Goal: Task Accomplishment & Management: Manage account settings

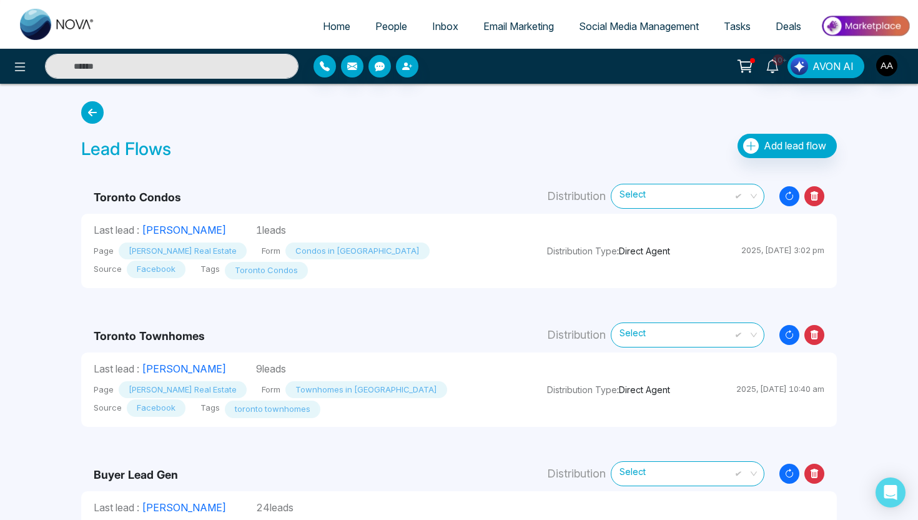
click at [380, 177] on td "Toronto Condos" at bounding box center [307, 191] width 453 height 46
click at [385, 29] on span "People" at bounding box center [391, 26] width 32 height 12
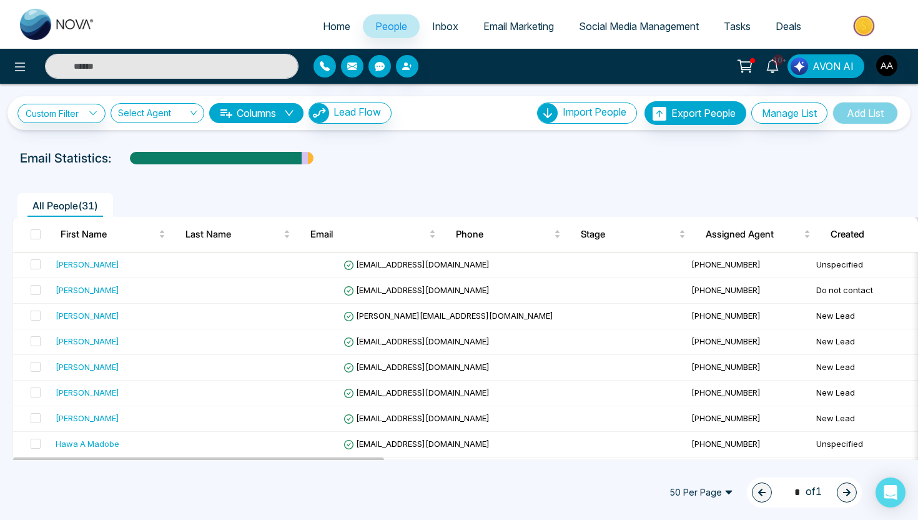
click at [323, 26] on span "Home" at bounding box center [336, 26] width 27 height 12
select select "*"
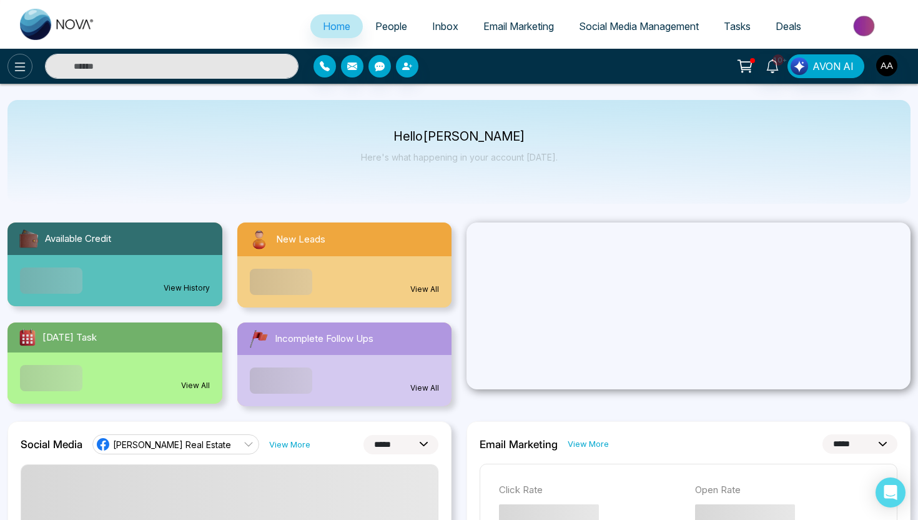
click at [16, 71] on icon at bounding box center [19, 66] width 15 height 15
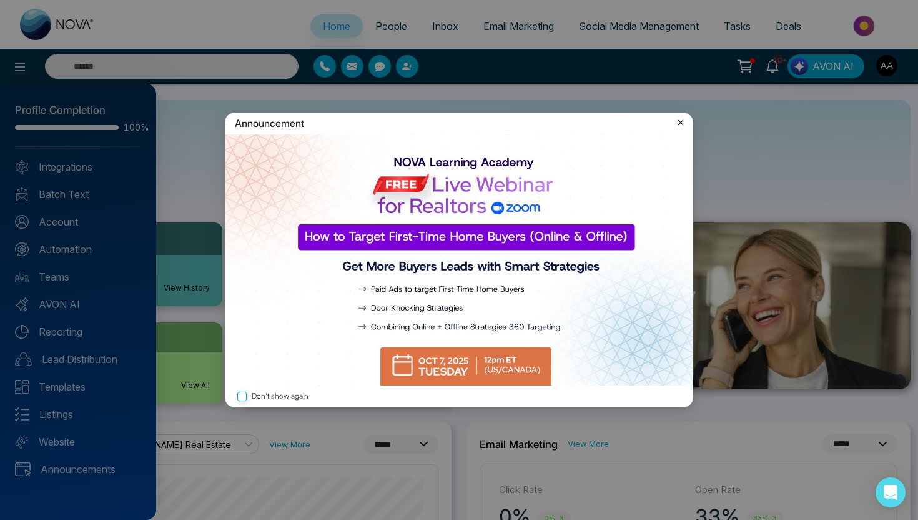
click at [680, 121] on icon at bounding box center [681, 123] width 6 height 6
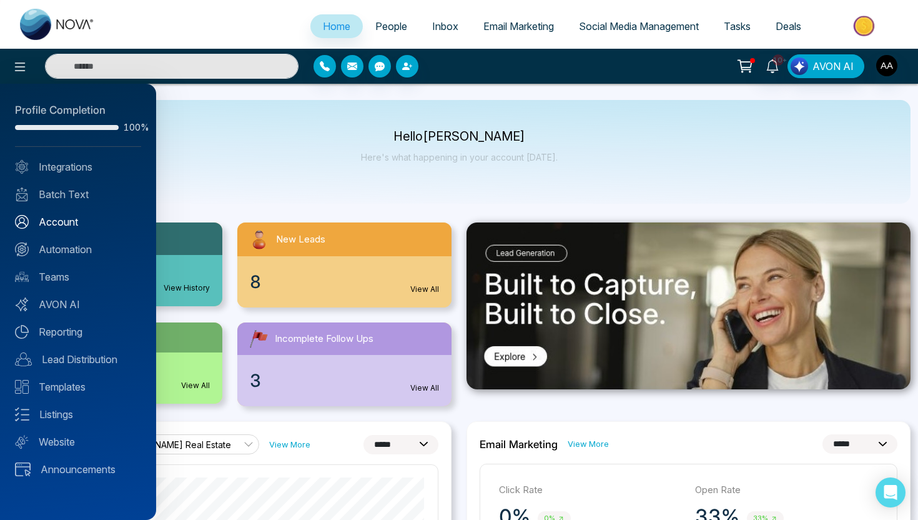
click at [51, 229] on link "Account" at bounding box center [78, 221] width 126 height 15
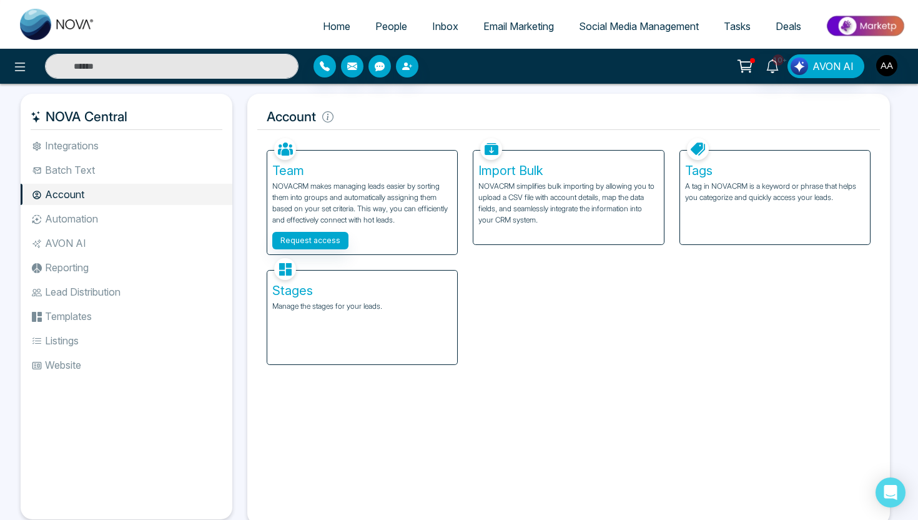
click at [90, 225] on li "Automation" at bounding box center [127, 218] width 212 height 21
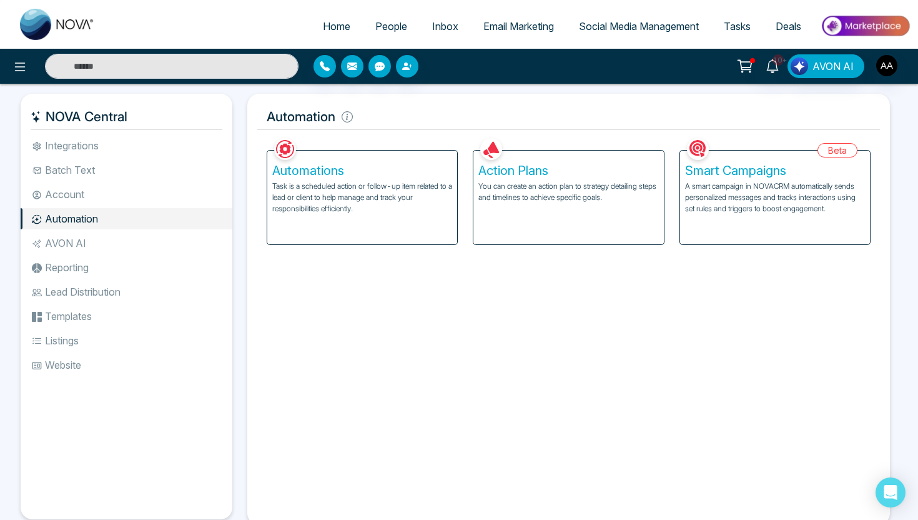
click at [395, 206] on p "Task is a scheduled action or follow-up item related to a lead or client to hel…" at bounding box center [362, 198] width 180 height 34
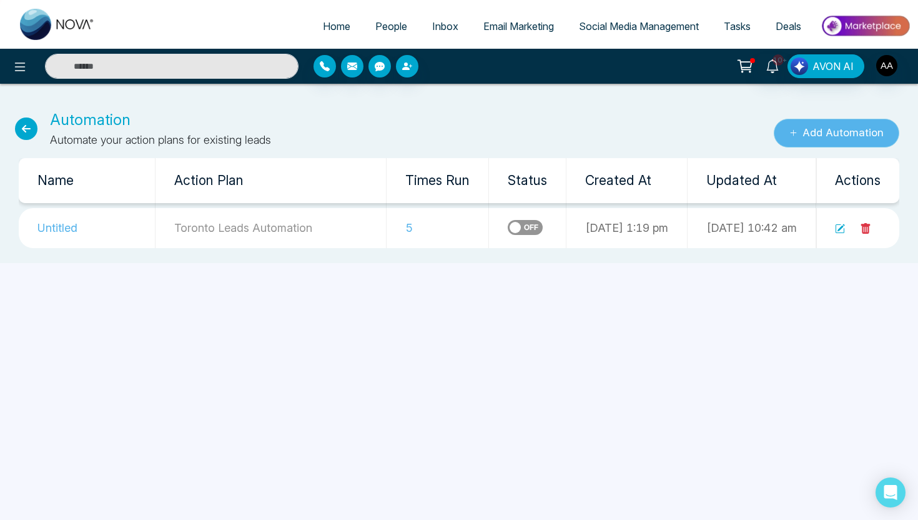
click at [813, 136] on button "Add Automation" at bounding box center [837, 133] width 126 height 29
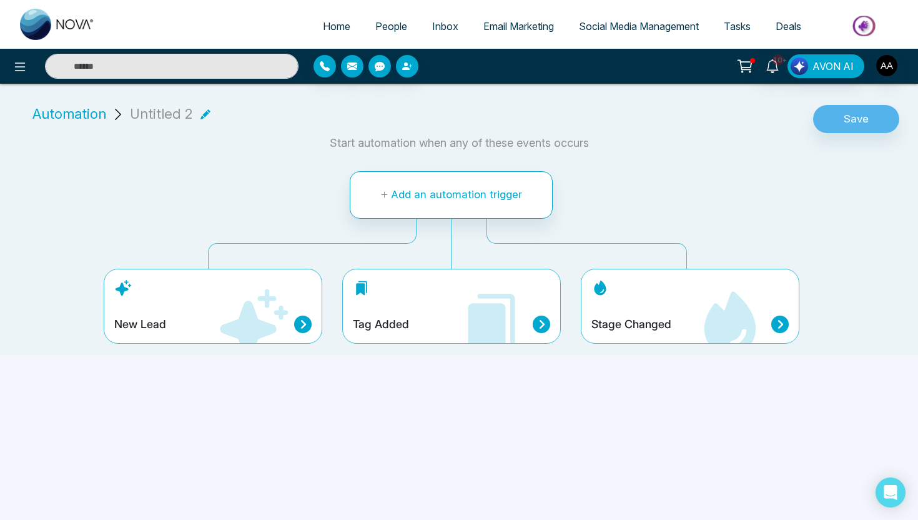
click at [263, 314] on icon at bounding box center [252, 324] width 75 height 75
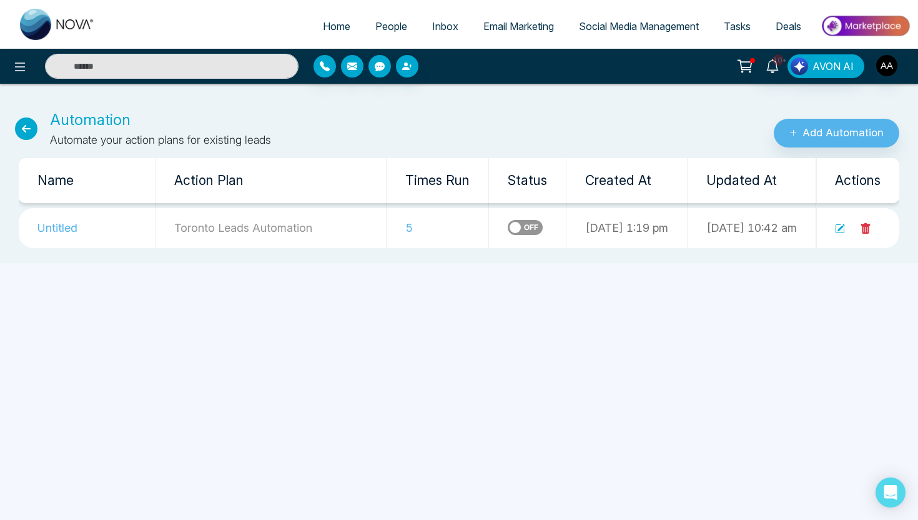
click at [29, 129] on icon at bounding box center [26, 128] width 22 height 22
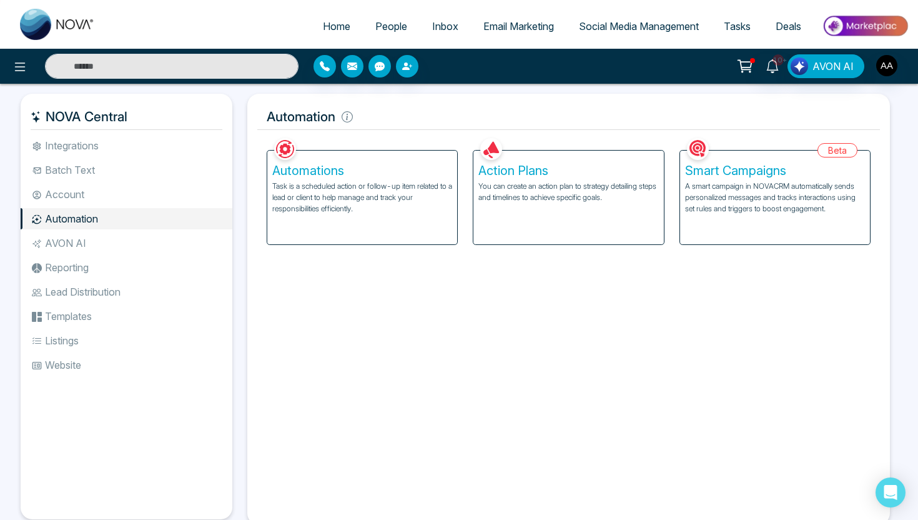
click at [538, 187] on p "You can create an action plan to strategy detailing steps and timelines to achi…" at bounding box center [568, 192] width 180 height 22
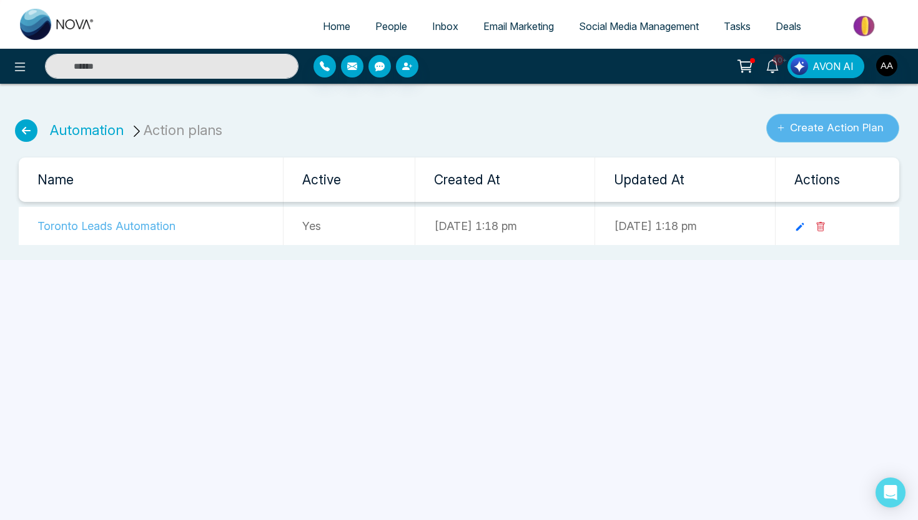
click at [795, 127] on button "Create Action Plan" at bounding box center [832, 128] width 133 height 29
click at [806, 231] on icon at bounding box center [800, 226] width 11 height 11
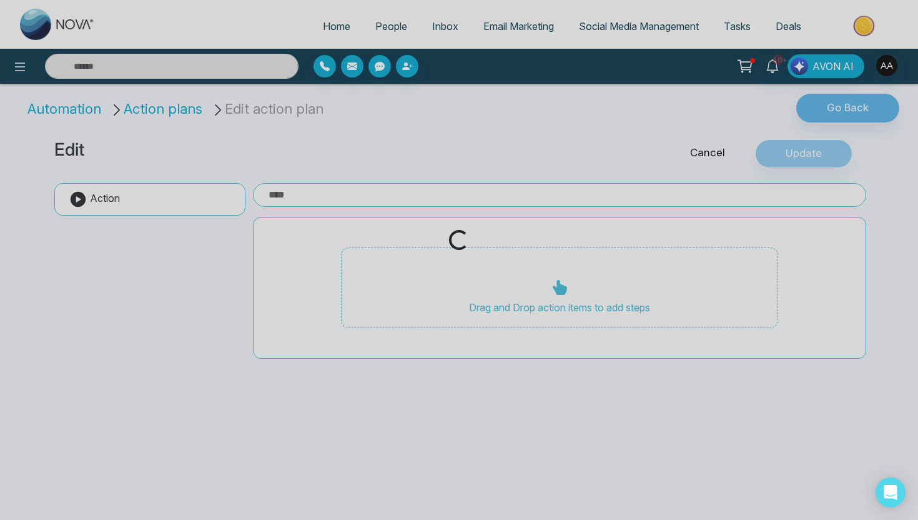
type input "**********"
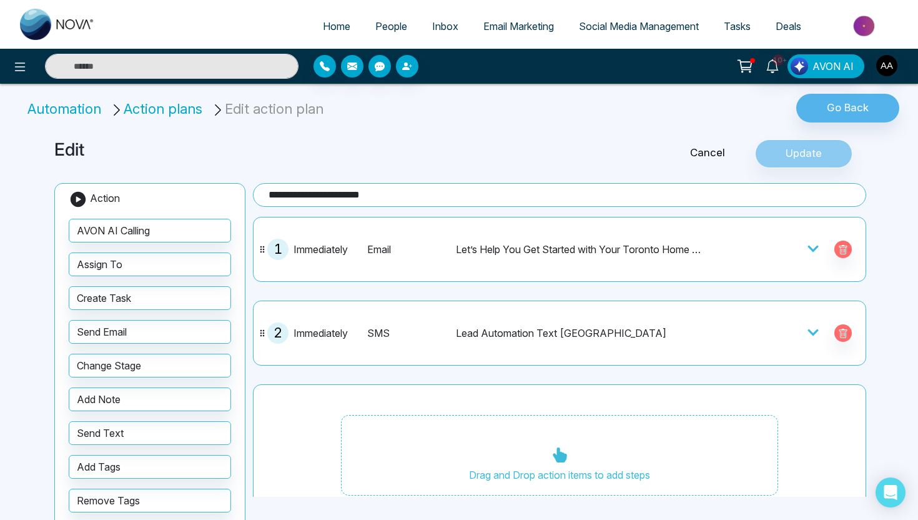
scroll to position [29, 0]
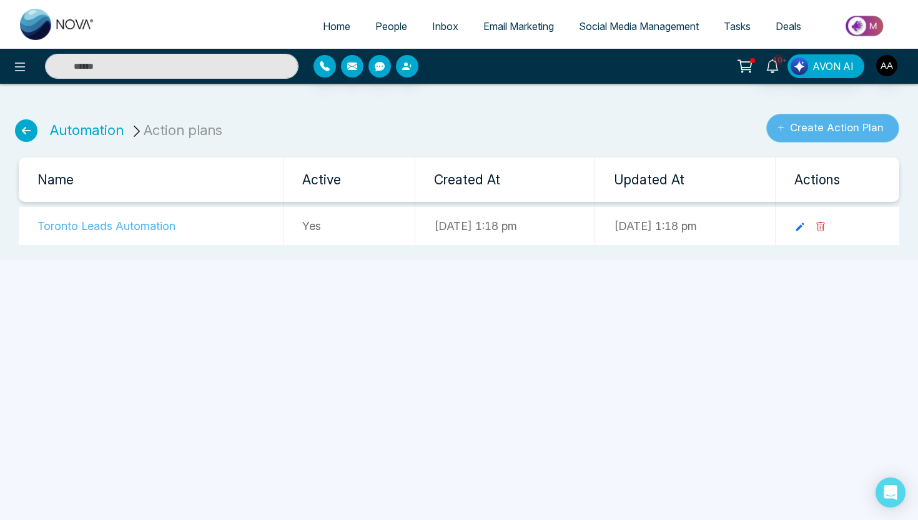
click at [834, 129] on button "Create Action Plan" at bounding box center [832, 128] width 133 height 29
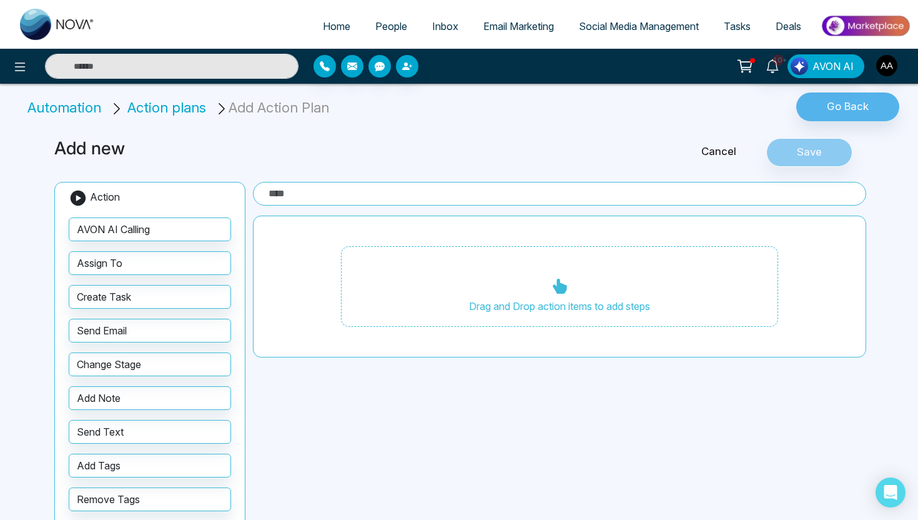
scroll to position [27, 0]
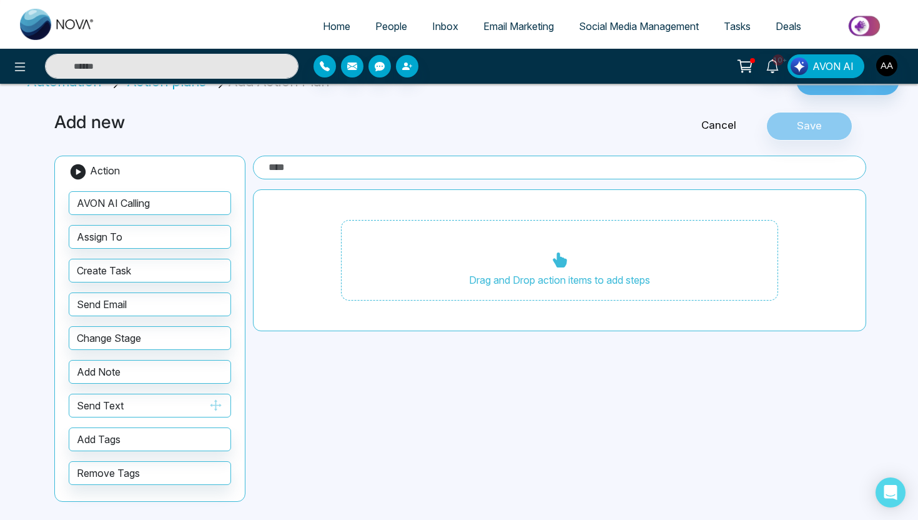
click at [156, 407] on button "Send Text" at bounding box center [150, 406] width 162 height 24
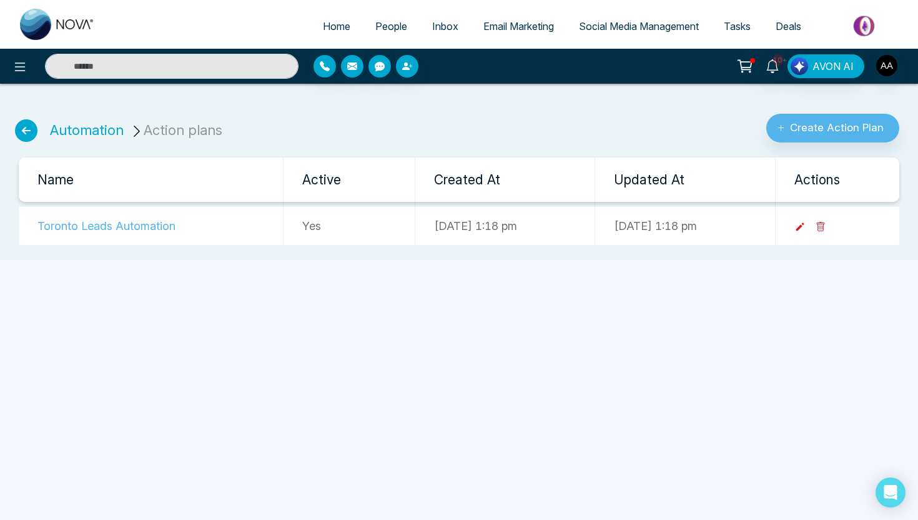
click at [806, 224] on icon at bounding box center [800, 226] width 11 height 11
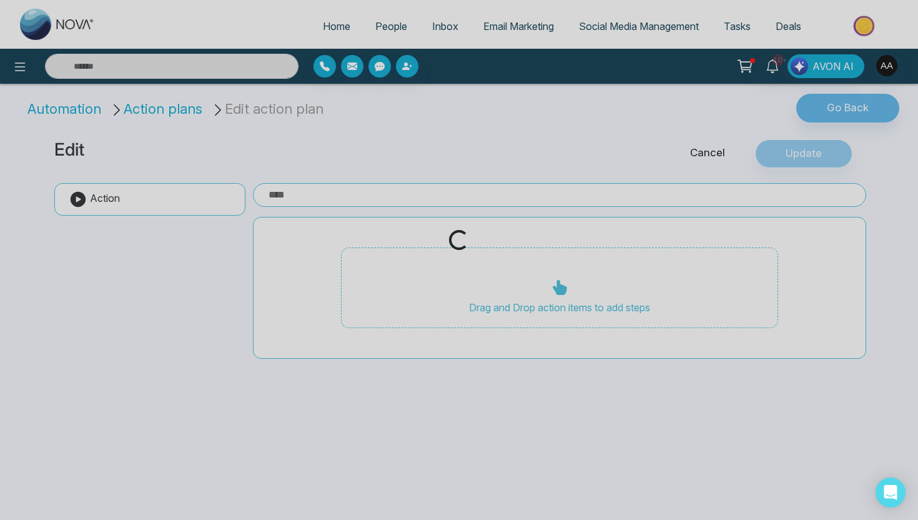
type input "**********"
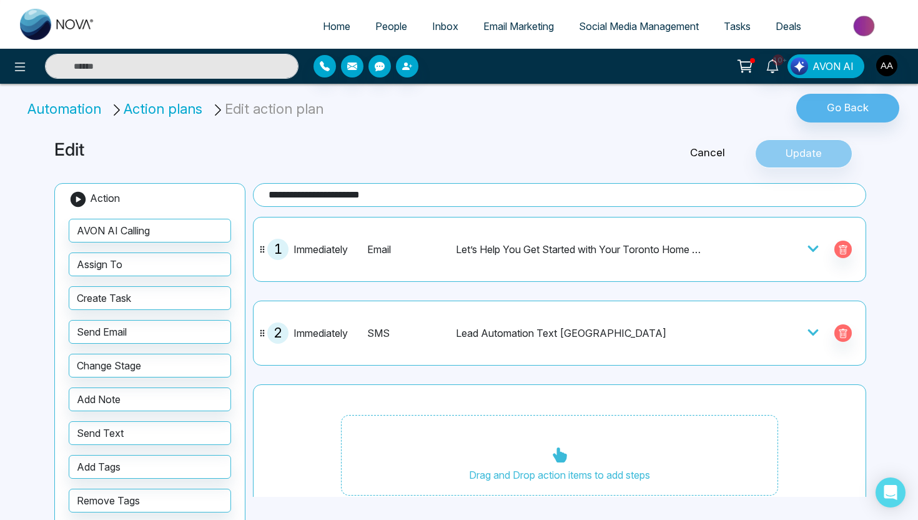
click at [443, 256] on div "Email" at bounding box center [409, 249] width 84 height 15
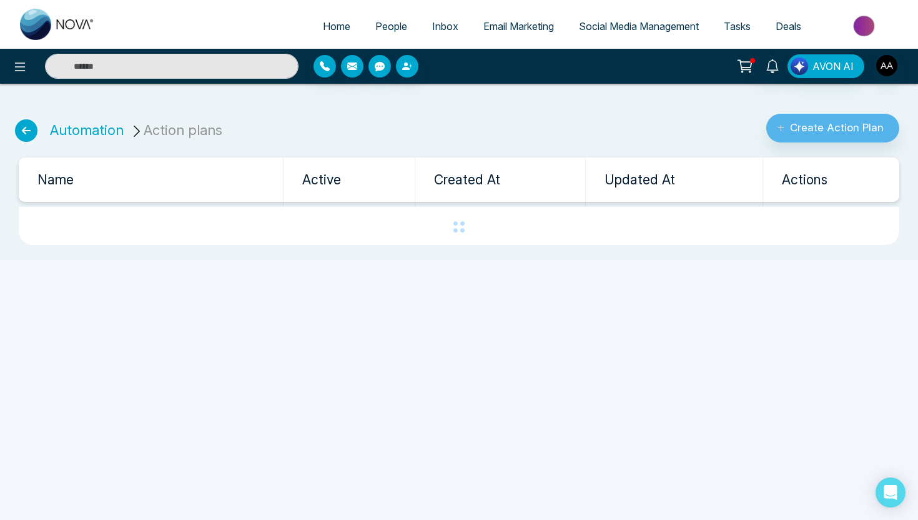
click at [26, 129] on icon at bounding box center [26, 130] width 22 height 22
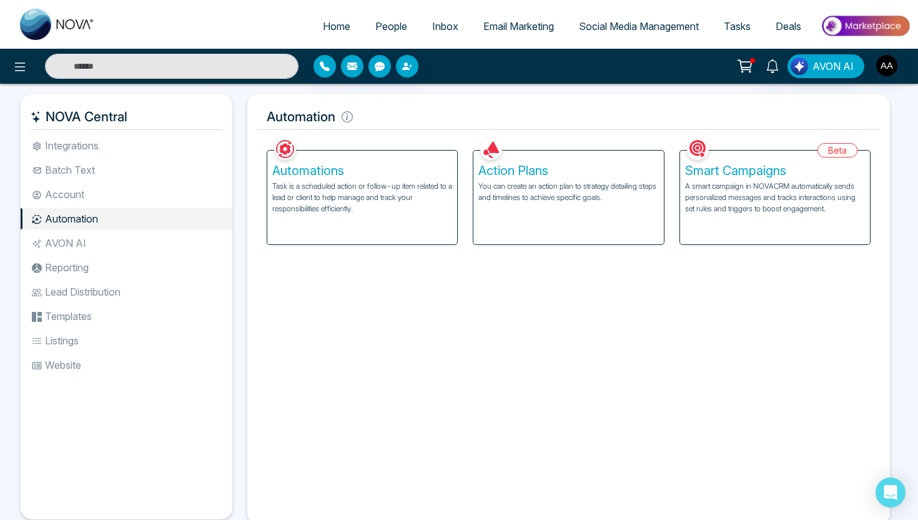
click at [364, 217] on div "Automations Task is a scheduled action or follow-up item related to a lead or c…" at bounding box center [362, 198] width 190 height 94
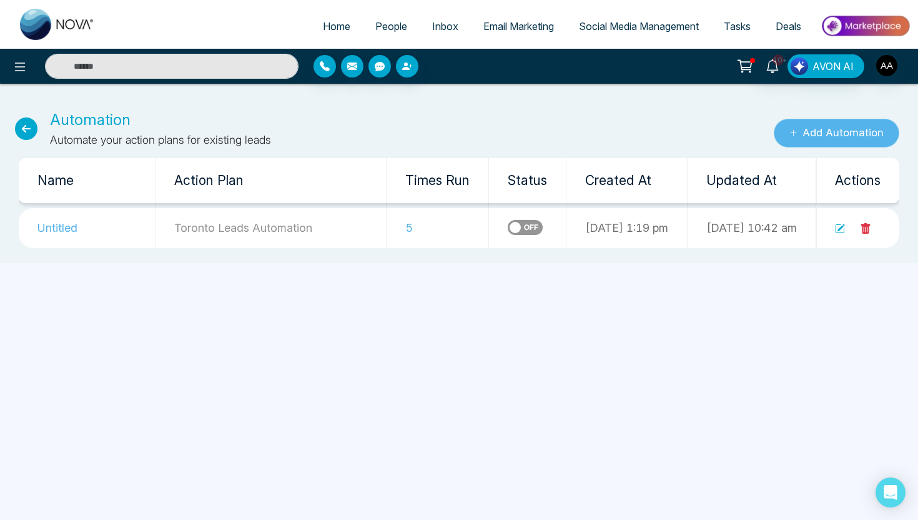
click at [840, 137] on button "Add Automation" at bounding box center [837, 133] width 126 height 29
click at [841, 227] on icon at bounding box center [841, 227] width 7 height 7
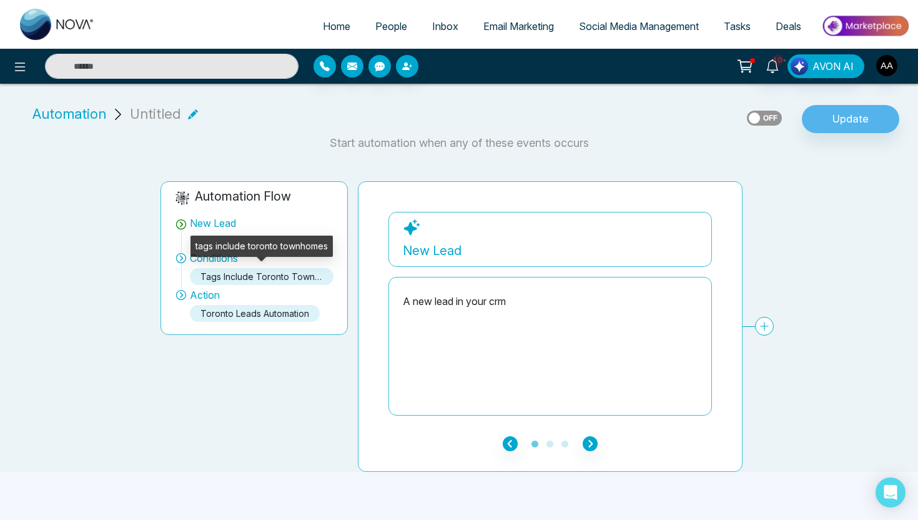
click at [284, 280] on div "tags include toronto townhomes" at bounding box center [262, 276] width 144 height 17
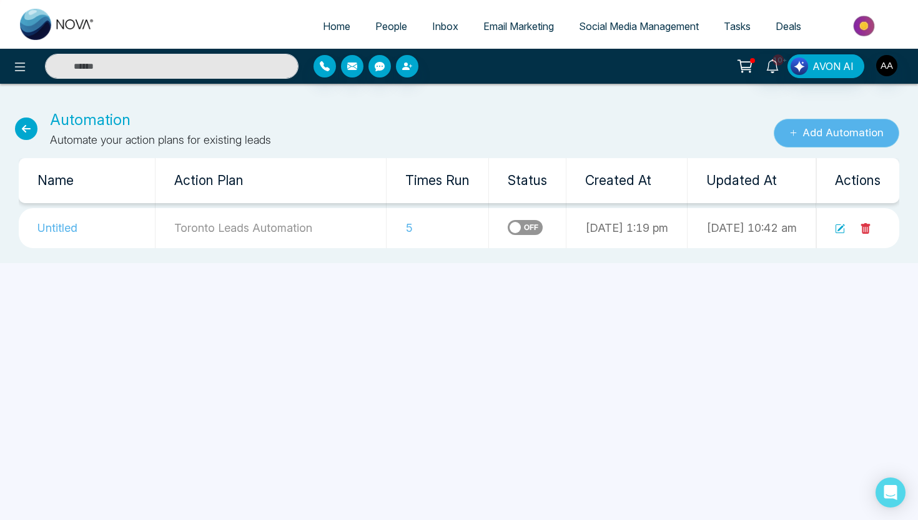
click at [815, 132] on button "Add Automation" at bounding box center [837, 133] width 126 height 29
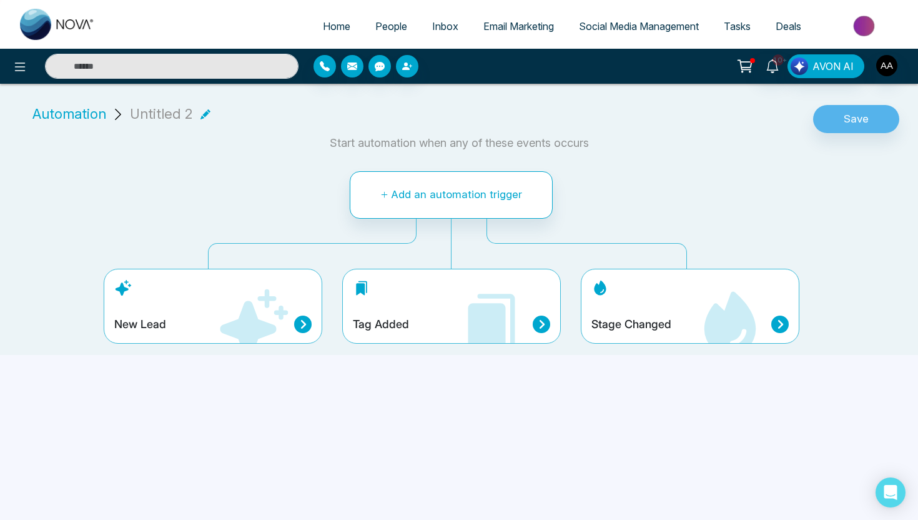
click at [235, 330] on icon at bounding box center [254, 323] width 68 height 68
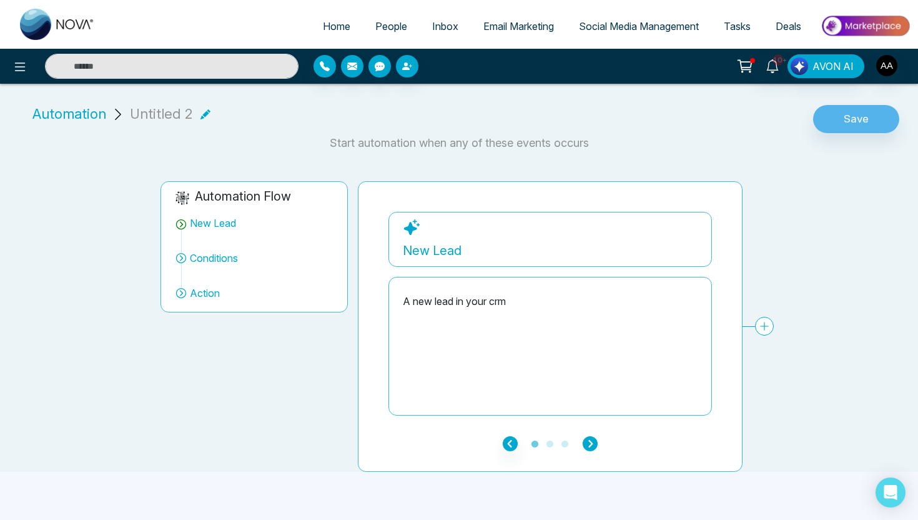
click at [594, 443] on icon "button" at bounding box center [590, 443] width 15 height 15
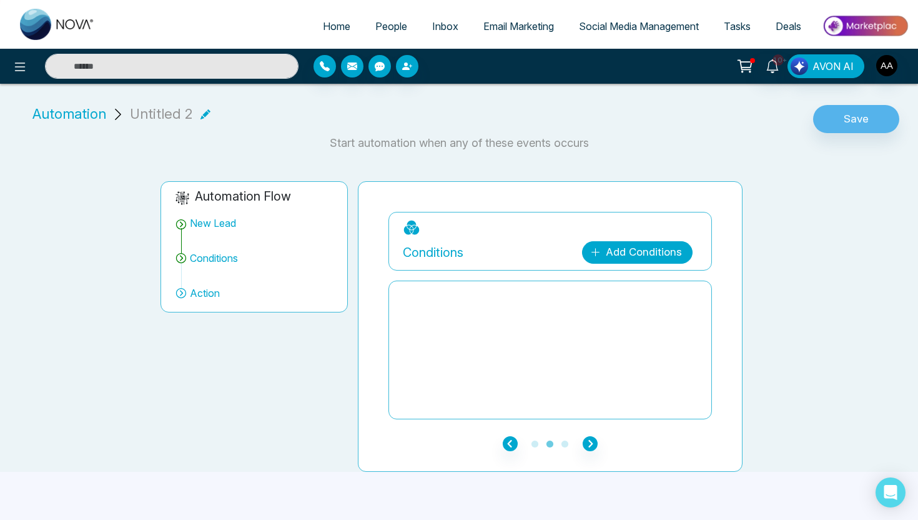
click at [639, 252] on link "Add Conditions" at bounding box center [637, 252] width 111 height 22
click at [670, 287] on input "search" at bounding box center [651, 283] width 101 height 19
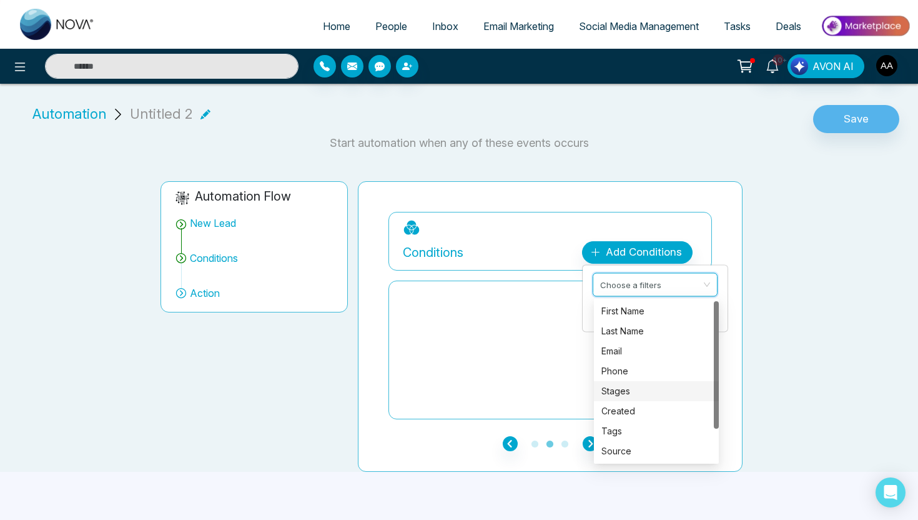
scroll to position [40, 0]
click at [633, 392] on div "Tags" at bounding box center [657, 391] width 110 height 14
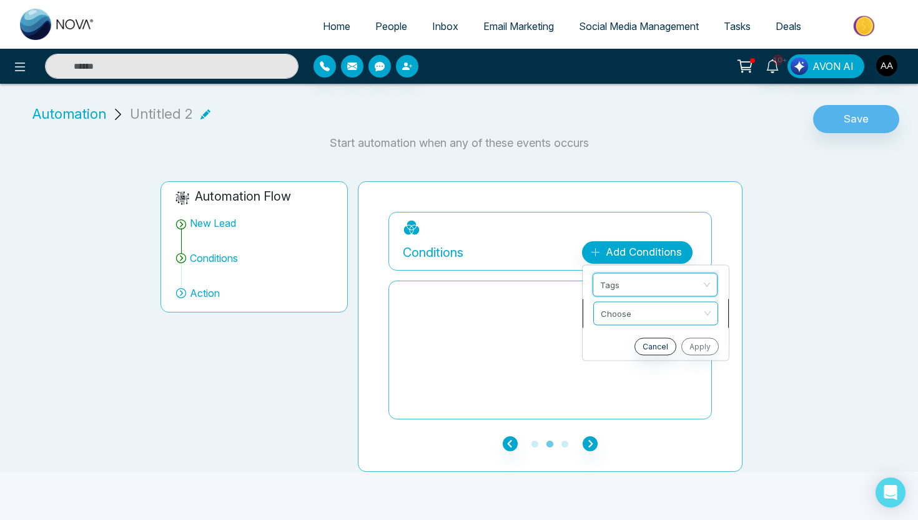
click at [648, 314] on input "search" at bounding box center [651, 311] width 101 height 19
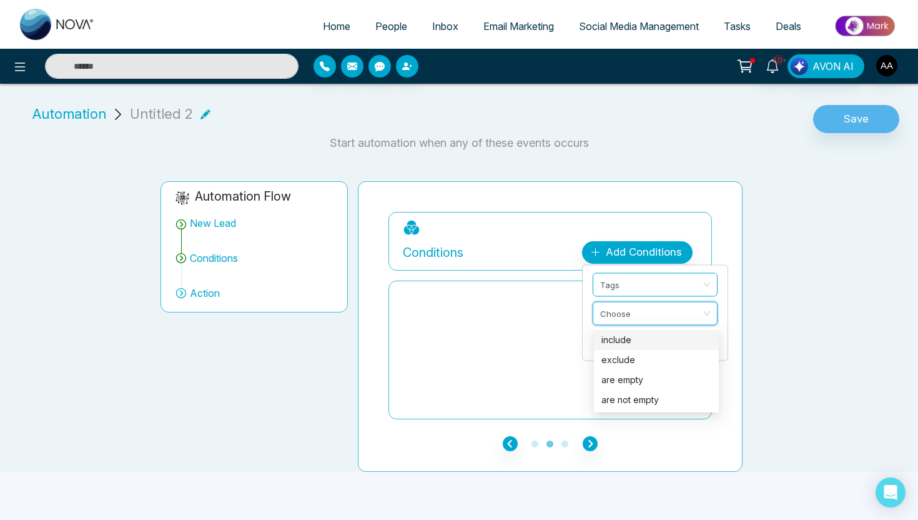
click at [641, 344] on div "include" at bounding box center [657, 340] width 110 height 14
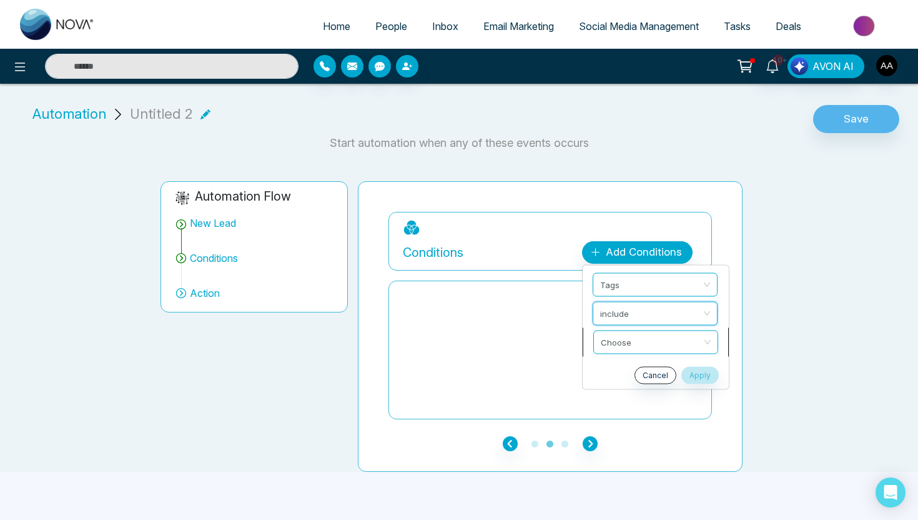
click at [666, 341] on input "search" at bounding box center [651, 340] width 101 height 19
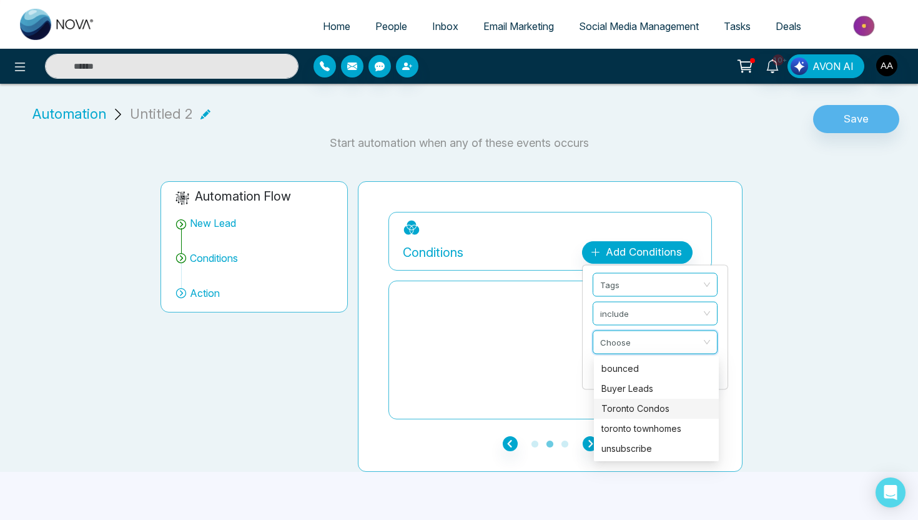
click at [612, 407] on div "Toronto Condos" at bounding box center [657, 409] width 110 height 14
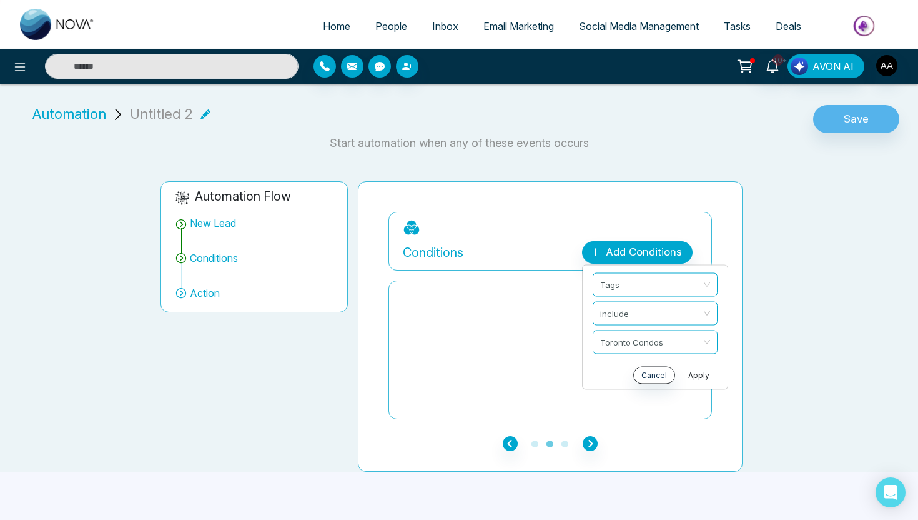
click at [695, 374] on button "Apply" at bounding box center [698, 375] width 37 height 17
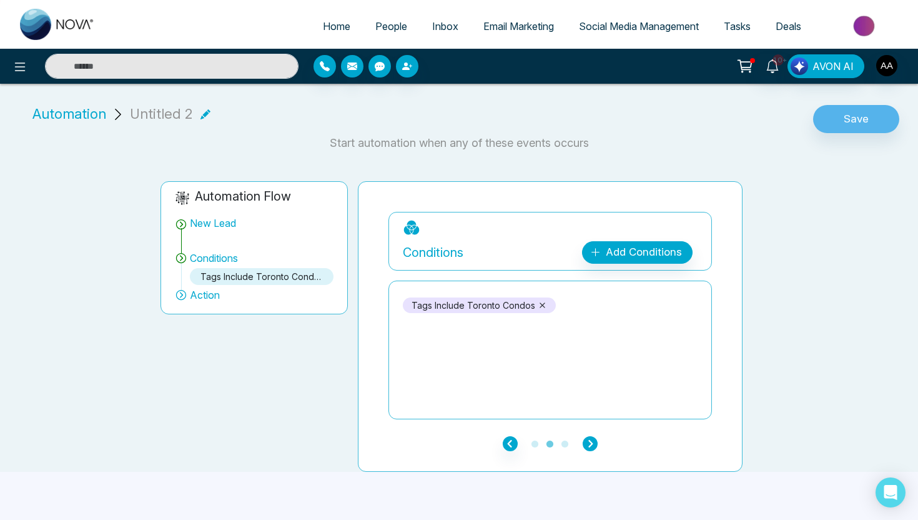
click at [593, 439] on icon "button" at bounding box center [590, 443] width 15 height 15
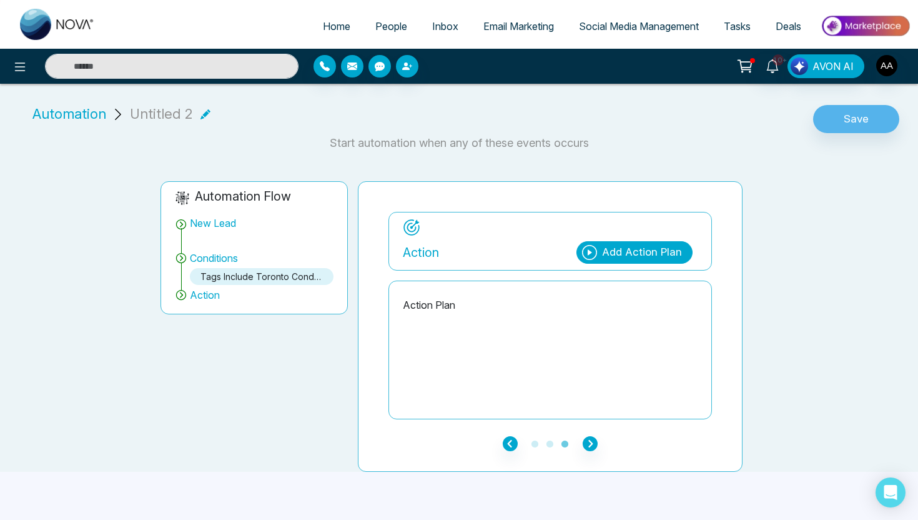
click at [651, 246] on div "Add Action Plan" at bounding box center [642, 252] width 80 height 16
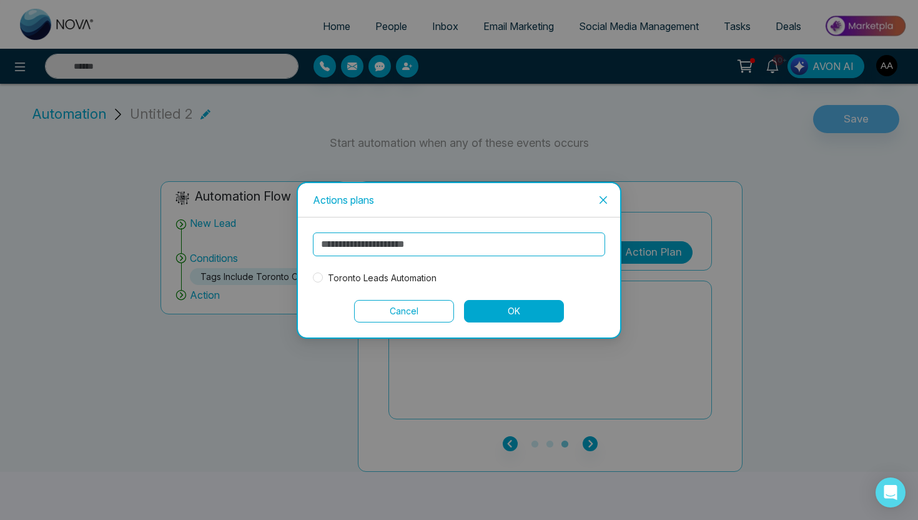
click at [406, 278] on span "Toronto Leads Automation" at bounding box center [382, 278] width 119 height 14
click at [507, 314] on button "OK" at bounding box center [514, 311] width 100 height 22
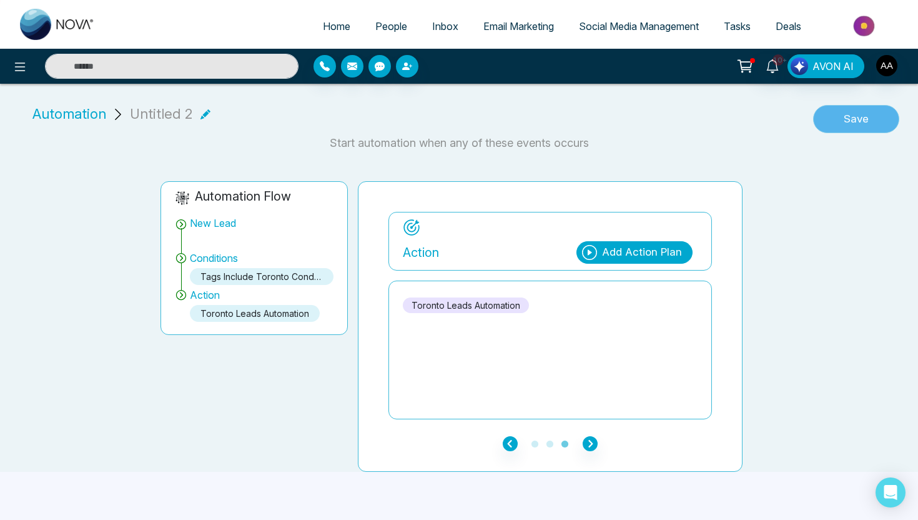
click at [850, 119] on button "Save" at bounding box center [856, 119] width 86 height 29
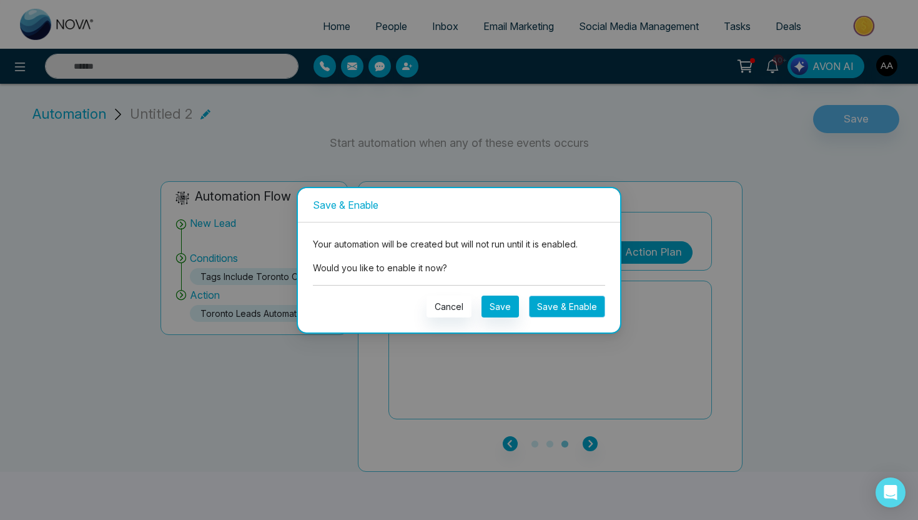
click at [561, 310] on button "Save & Enable" at bounding box center [567, 306] width 76 height 22
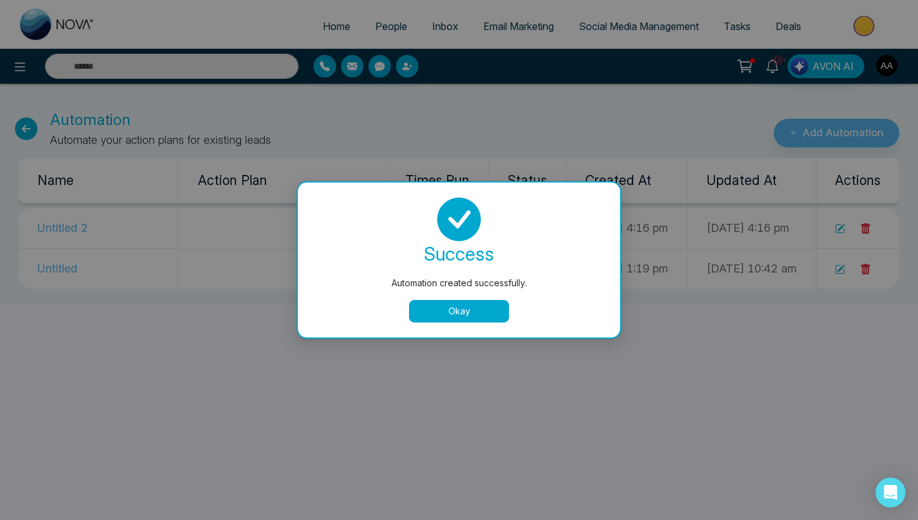
click at [465, 318] on button "Okay" at bounding box center [459, 311] width 100 height 22
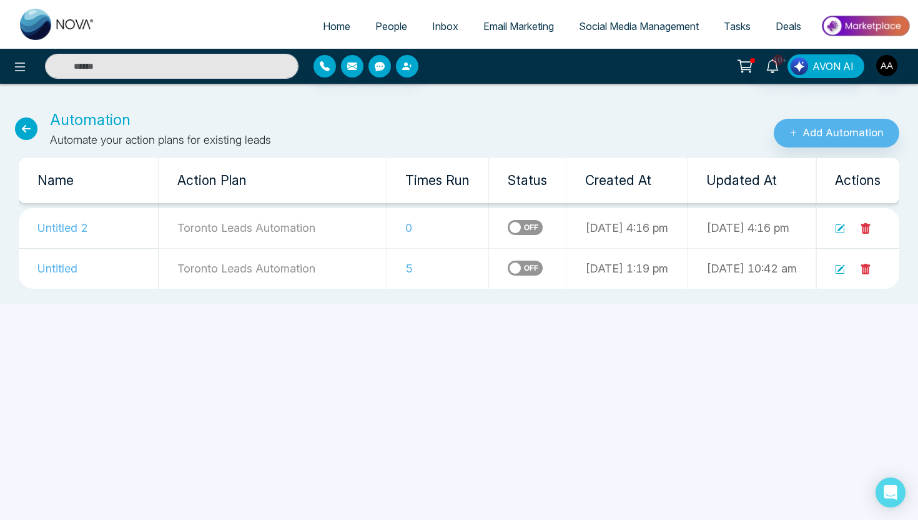
click at [394, 30] on span "People" at bounding box center [391, 26] width 32 height 12
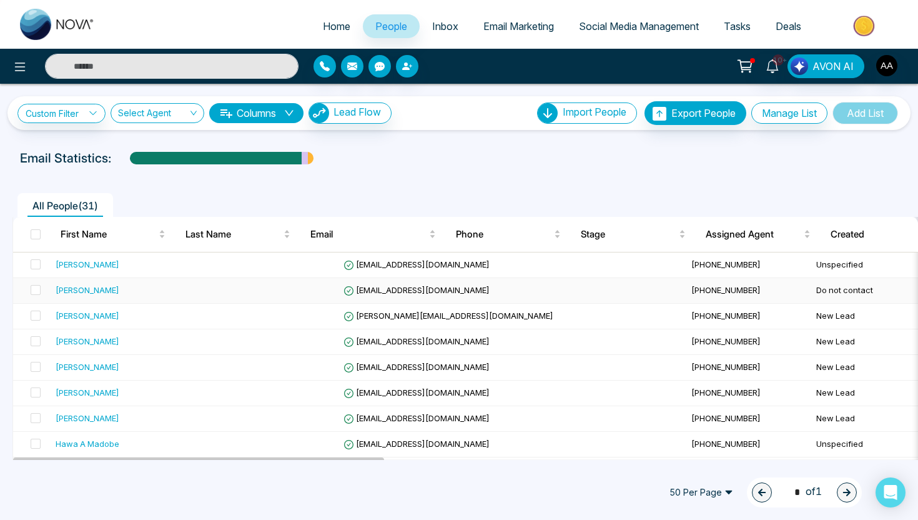
click at [77, 294] on div "[PERSON_NAME]" at bounding box center [88, 290] width 64 height 12
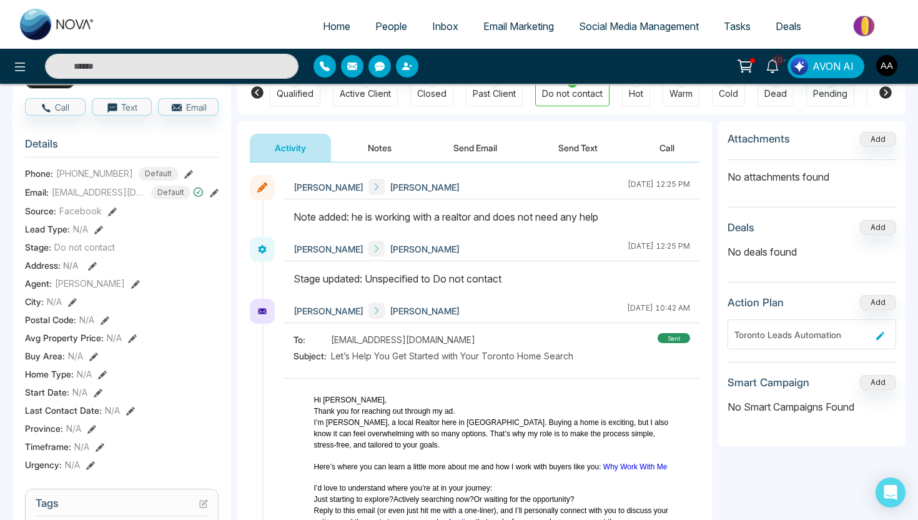
scroll to position [547, 0]
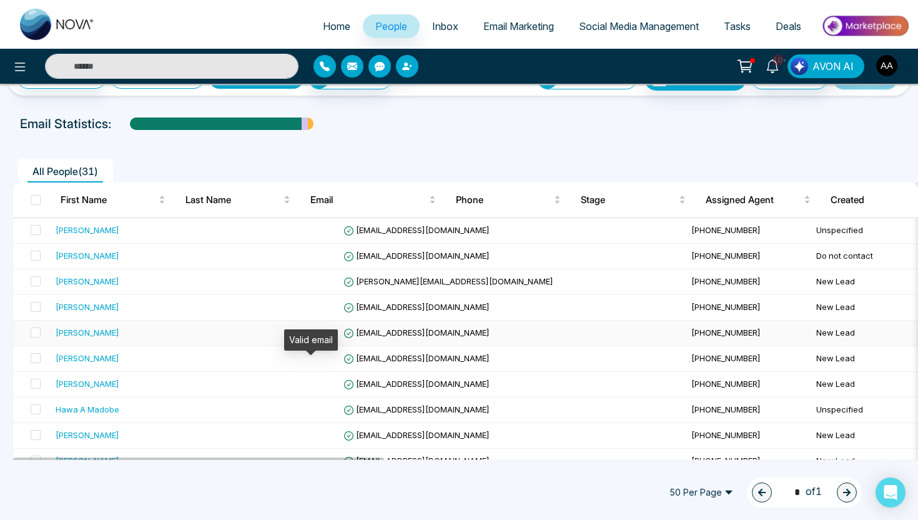
scroll to position [36, 0]
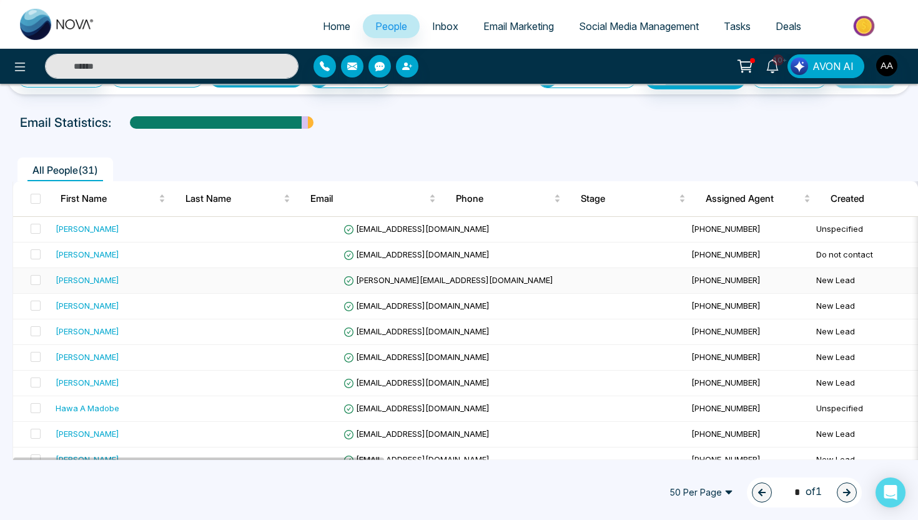
click at [79, 277] on div "[PERSON_NAME]" at bounding box center [88, 280] width 64 height 12
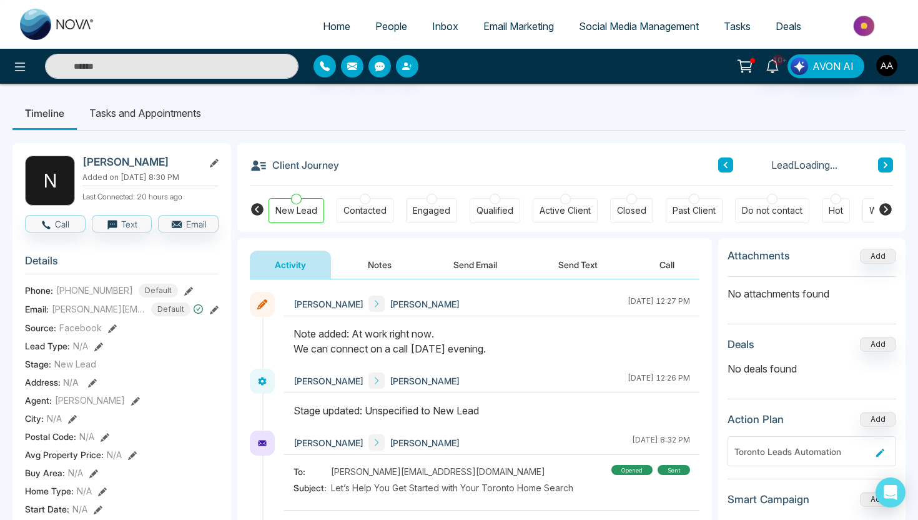
click at [567, 265] on button "Send Text" at bounding box center [577, 264] width 89 height 28
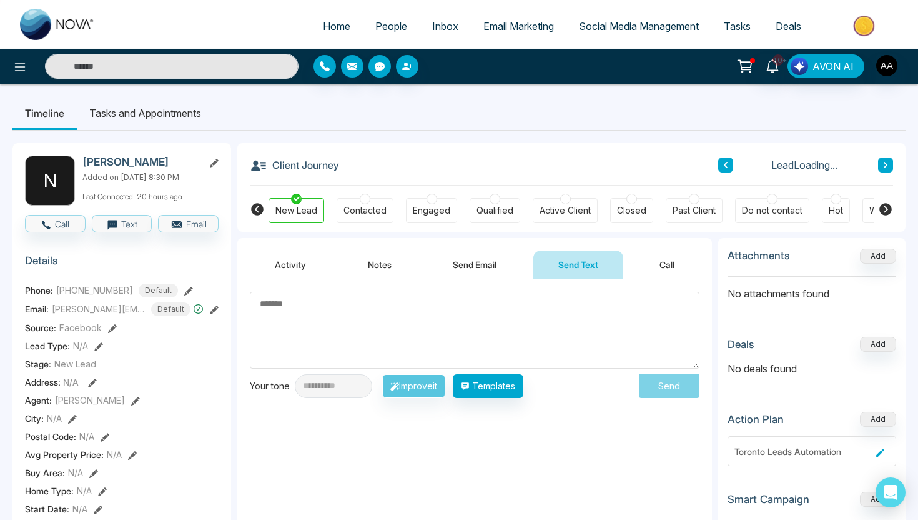
click at [470, 269] on button "Send Email" at bounding box center [475, 264] width 94 height 28
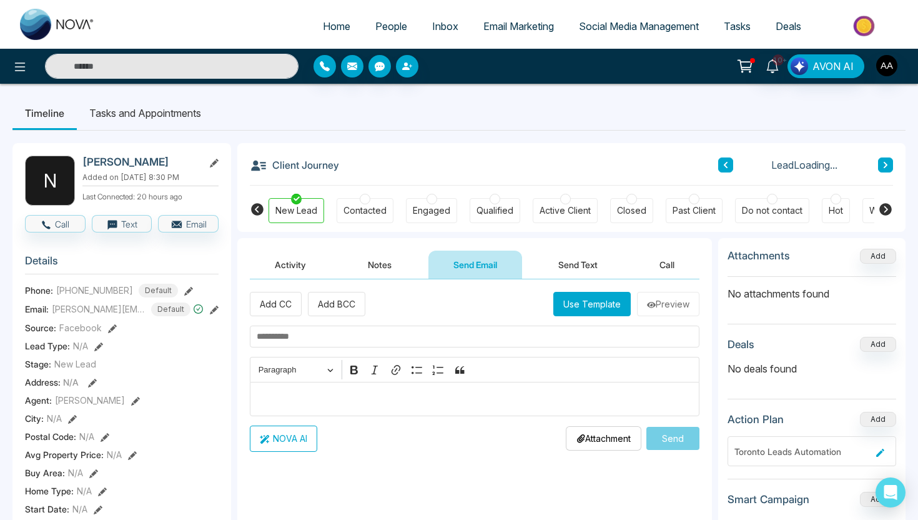
click at [392, 269] on button "Notes" at bounding box center [380, 264] width 74 height 28
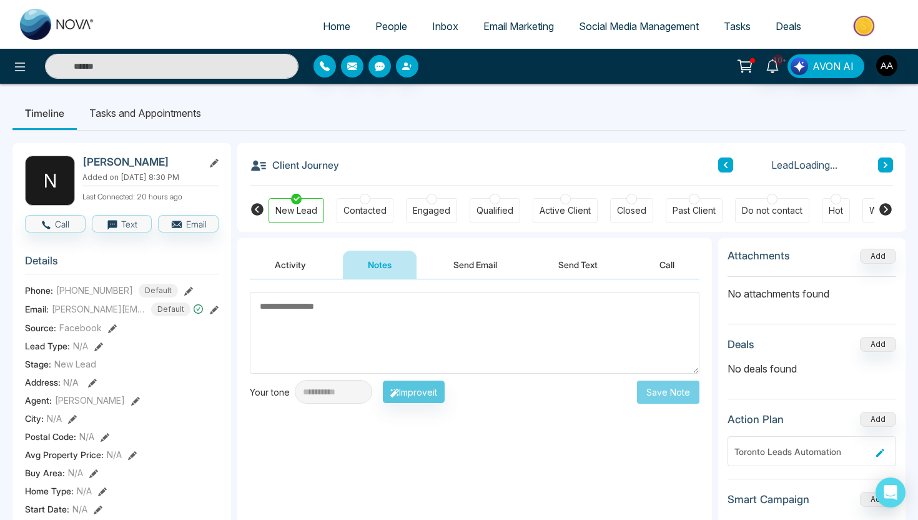
click at [312, 264] on button "Activity" at bounding box center [290, 264] width 81 height 28
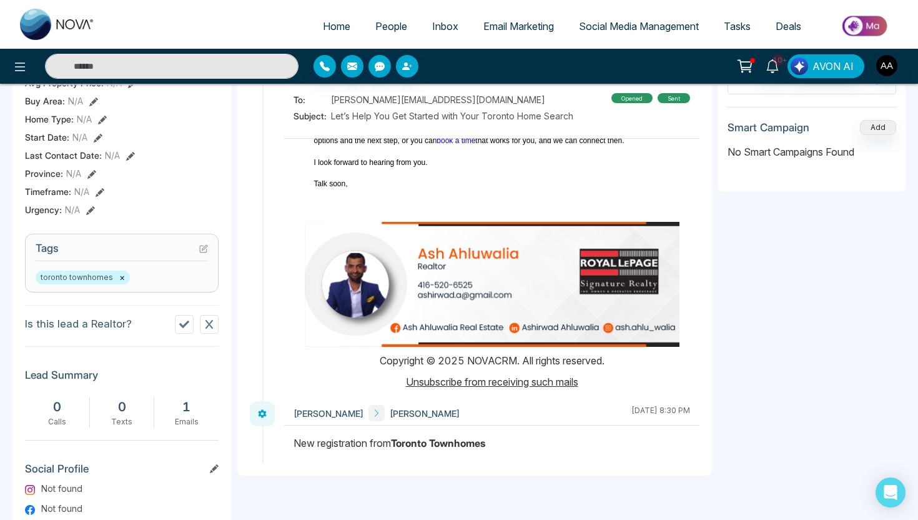
scroll to position [414, 0]
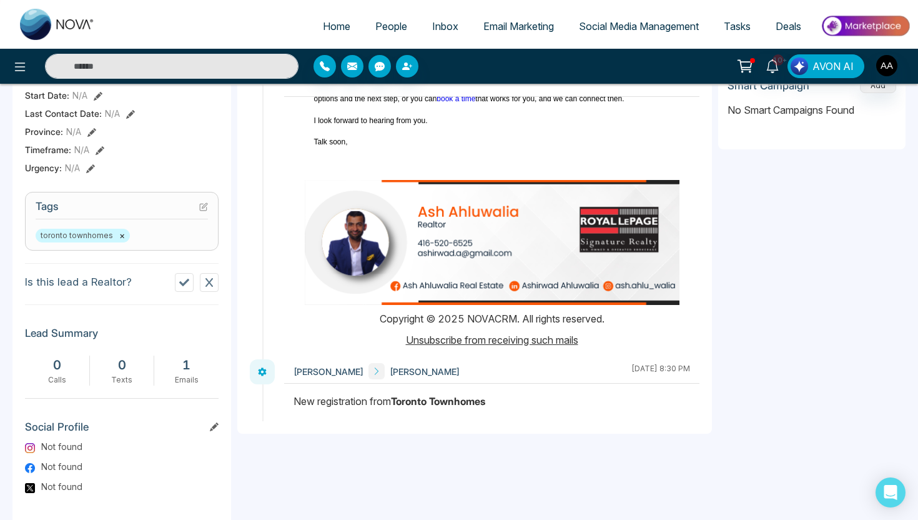
click at [369, 367] on span at bounding box center [377, 371] width 16 height 16
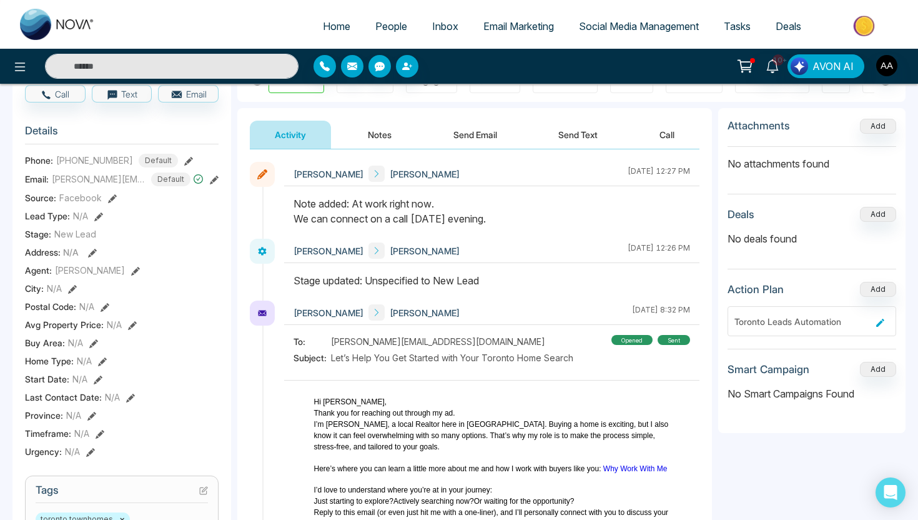
scroll to position [0, 0]
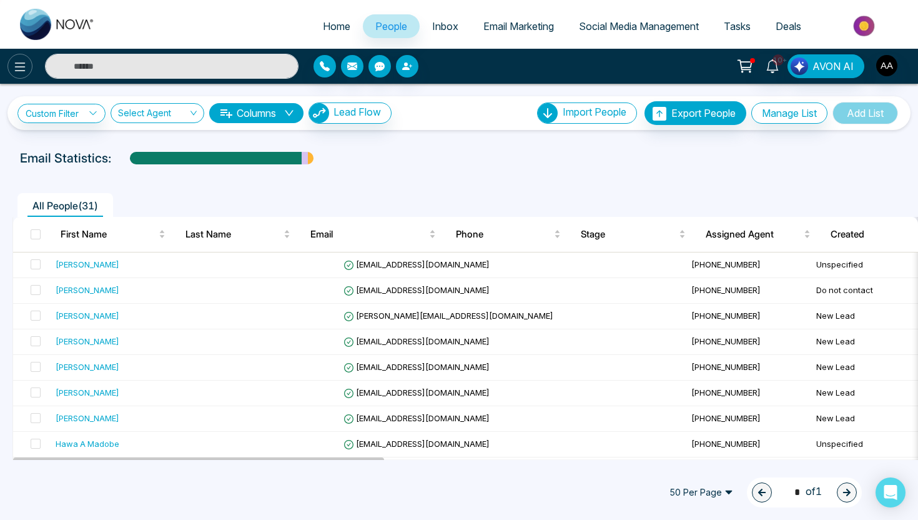
click at [17, 69] on icon at bounding box center [19, 66] width 15 height 15
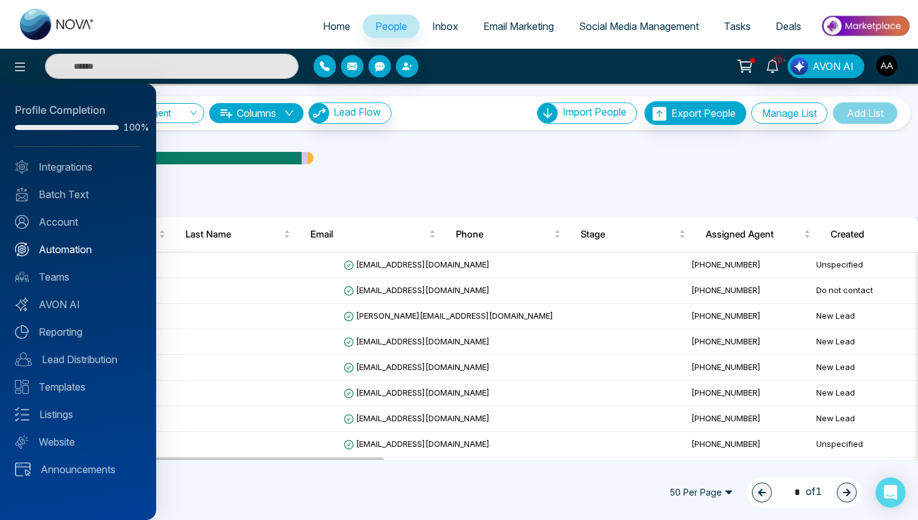
click at [78, 252] on link "Automation" at bounding box center [78, 249] width 126 height 15
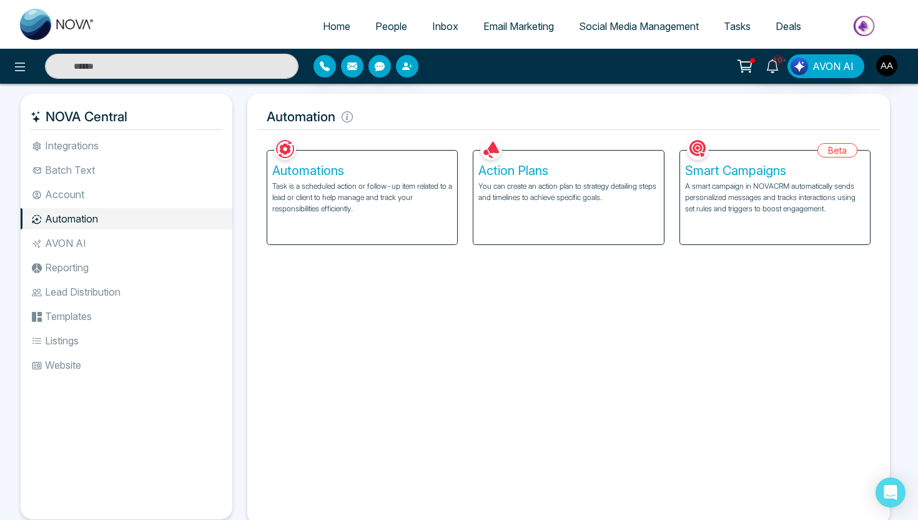
click at [375, 213] on p "Task is a scheduled action or follow-up item related to a lead or client to hel…" at bounding box center [362, 198] width 180 height 34
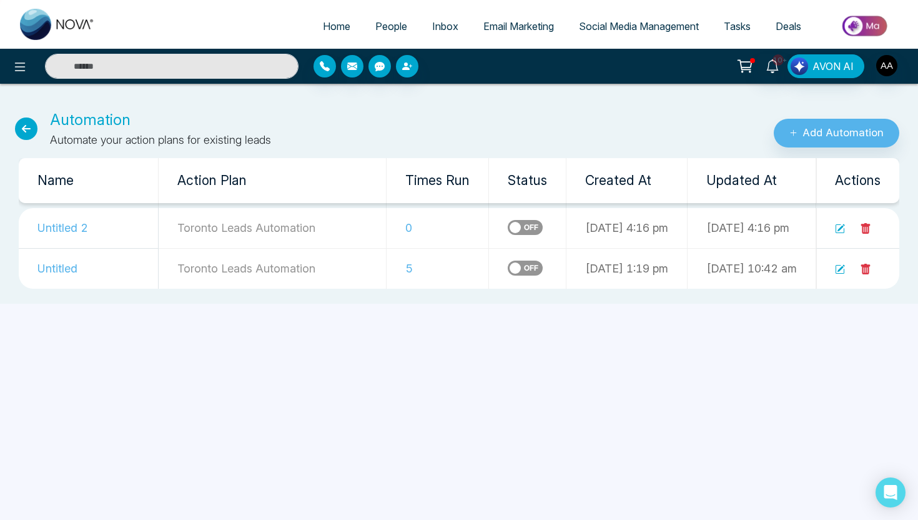
click at [837, 227] on icon at bounding box center [840, 229] width 10 height 10
click at [32, 131] on icon at bounding box center [26, 128] width 22 height 22
click at [22, 124] on icon at bounding box center [26, 128] width 22 height 22
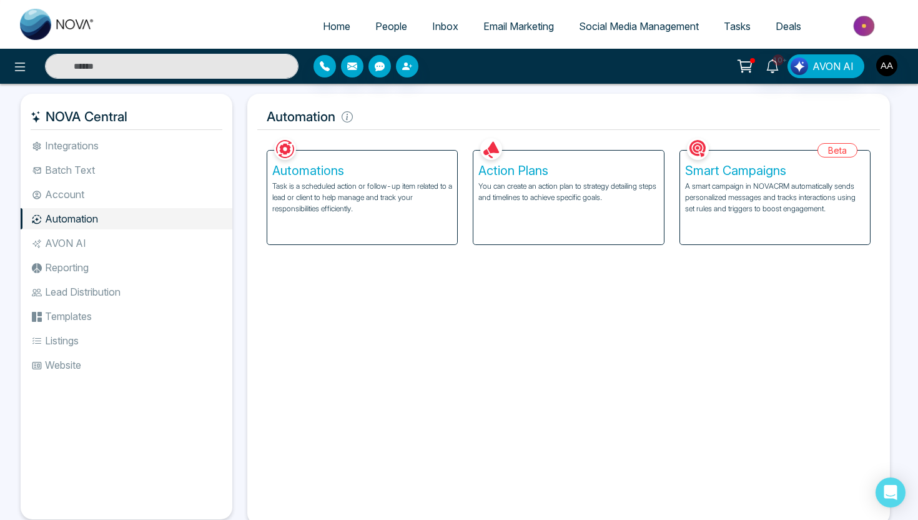
click at [550, 197] on p "You can create an action plan to strategy detailing steps and timelines to achi…" at bounding box center [568, 192] width 180 height 22
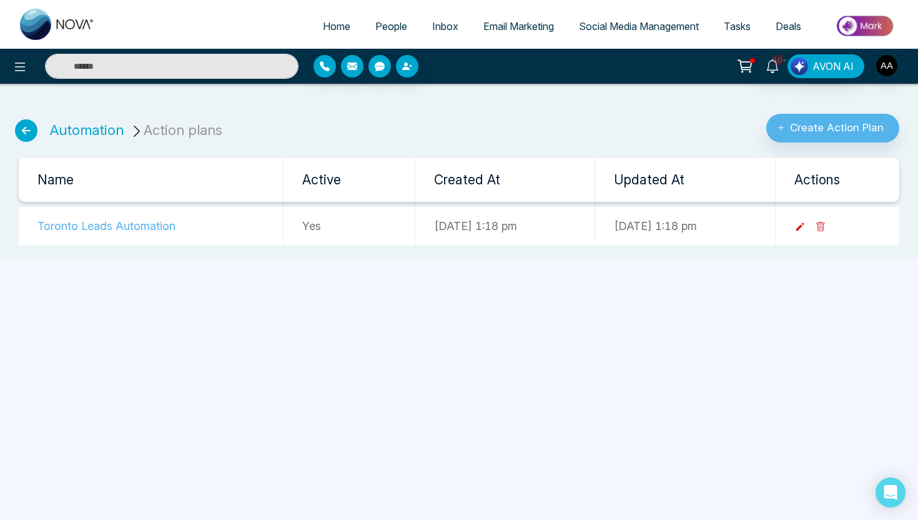
click at [806, 226] on icon at bounding box center [800, 226] width 11 height 11
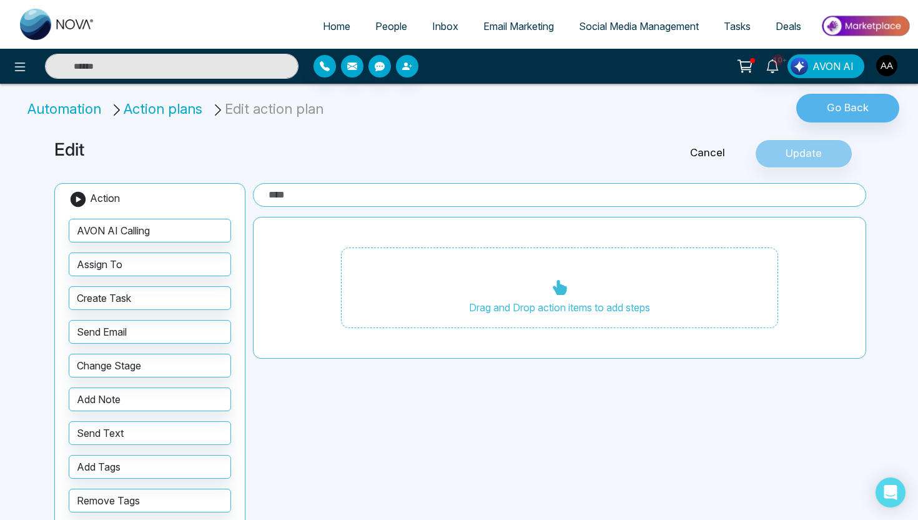
type input "**********"
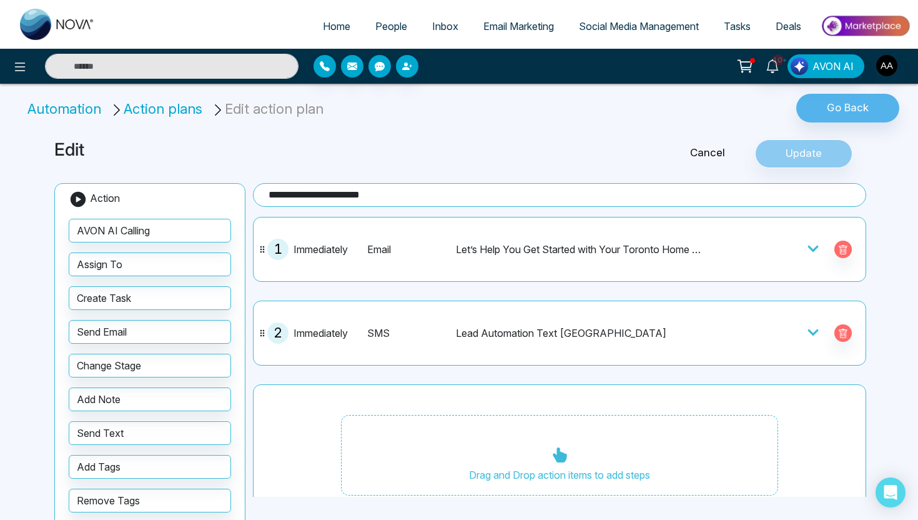
scroll to position [27, 0]
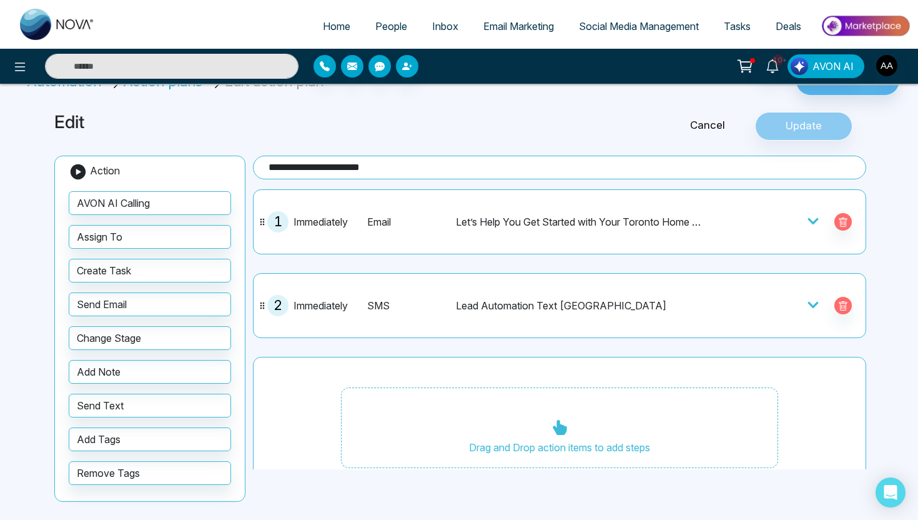
click at [387, 300] on div "SMS" at bounding box center [409, 305] width 84 height 15
click at [816, 305] on icon at bounding box center [813, 305] width 12 height 12
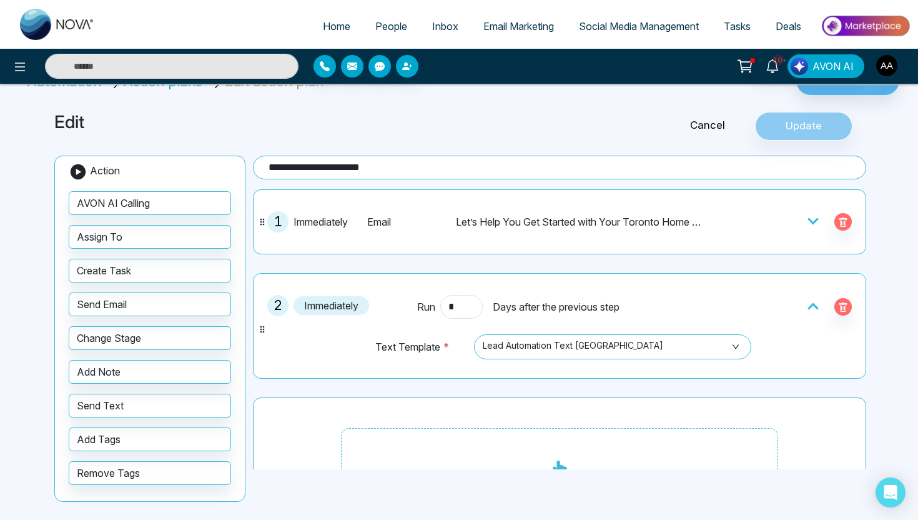
click at [813, 217] on icon at bounding box center [813, 221] width 12 height 12
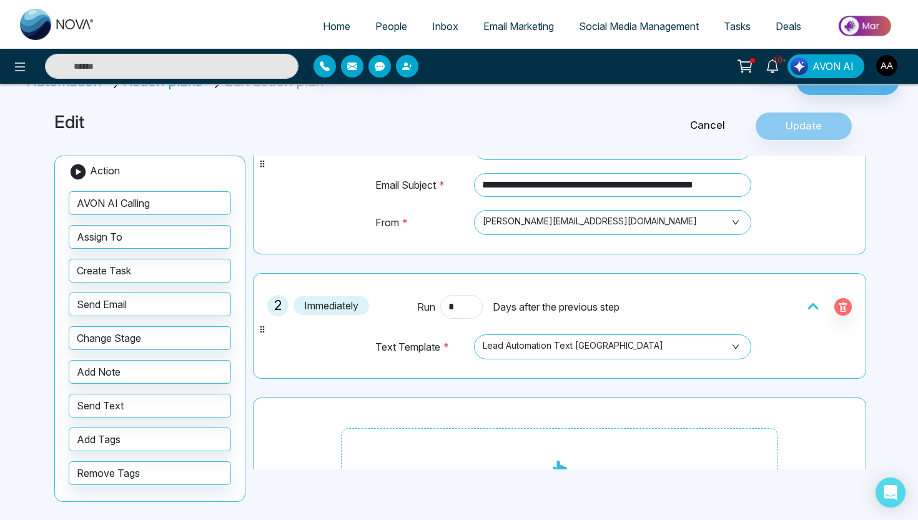
scroll to position [136, 0]
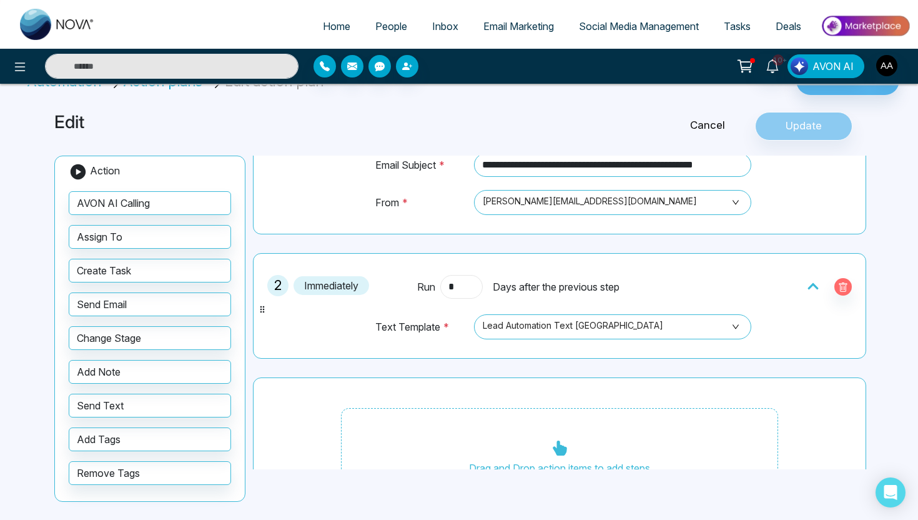
click at [453, 283] on input "*" at bounding box center [461, 287] width 42 height 24
click at [810, 286] on icon at bounding box center [813, 286] width 11 height 6
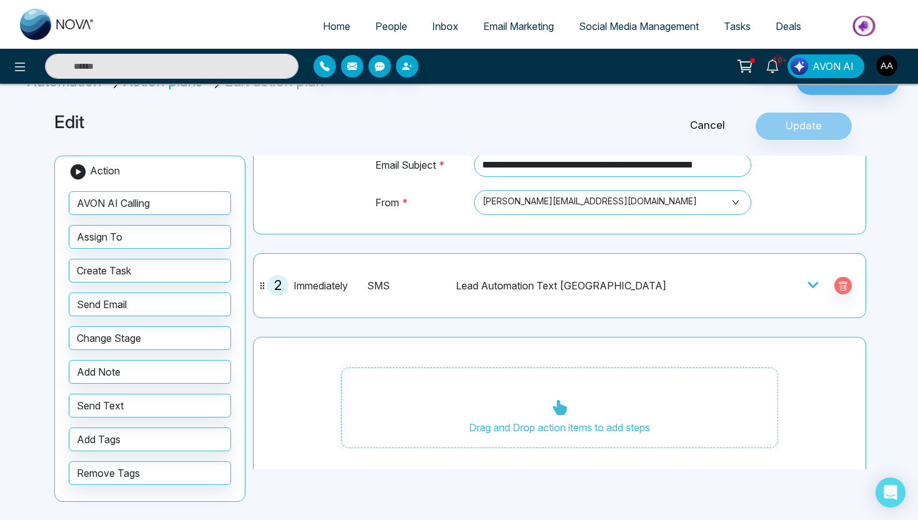
click at [806, 284] on div at bounding box center [785, 285] width 150 height 21
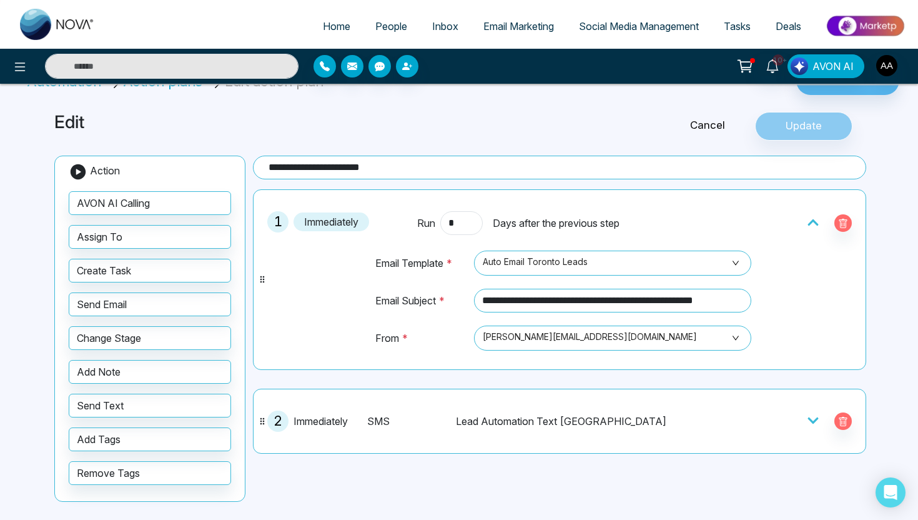
scroll to position [0, 0]
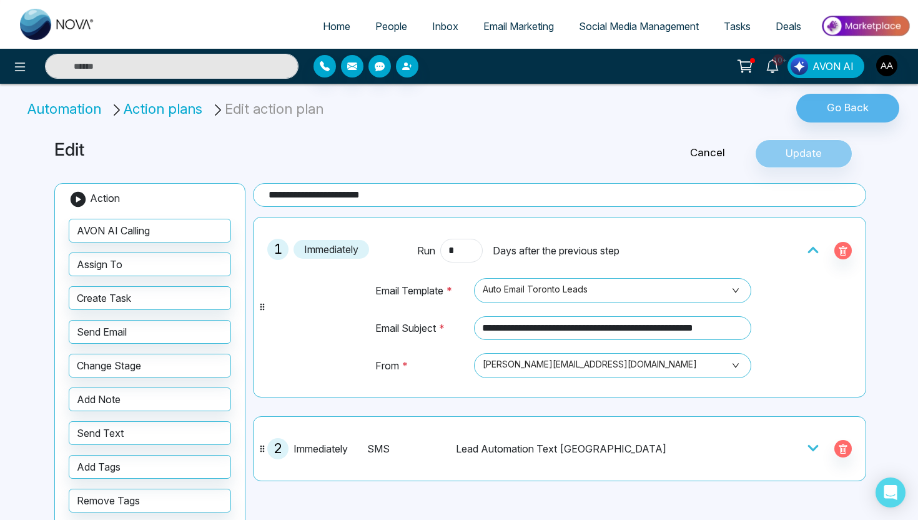
click at [813, 156] on div "Cancel Update" at bounding box center [734, 153] width 275 height 29
click at [835, 113] on button "Go Back" at bounding box center [847, 108] width 103 height 29
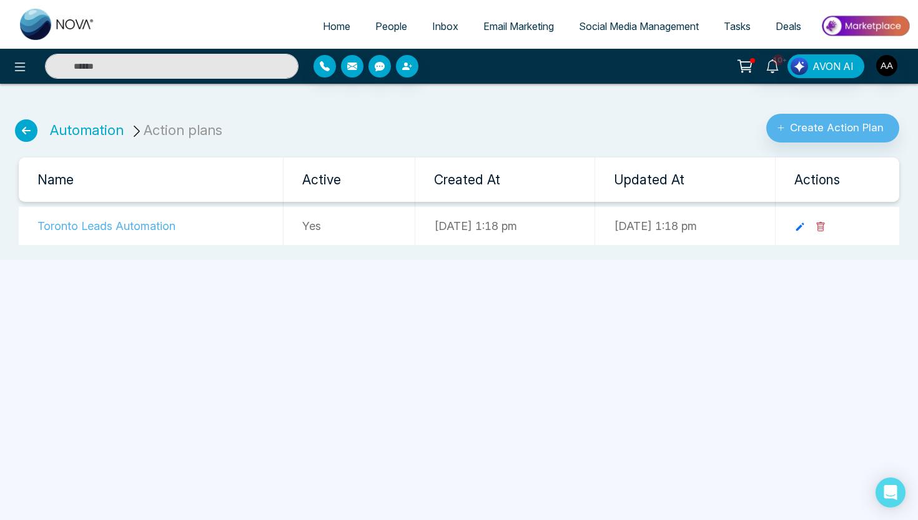
click at [338, 29] on span "Home" at bounding box center [336, 26] width 27 height 12
select select "*"
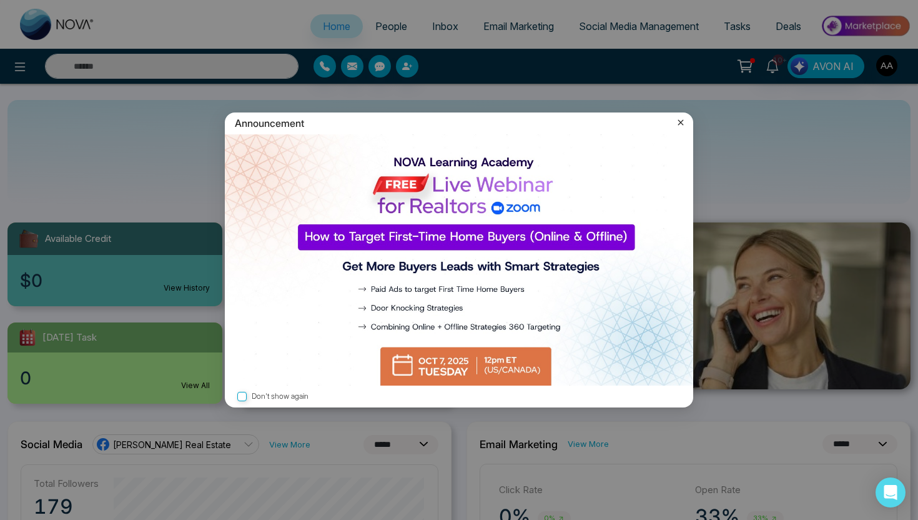
click at [677, 121] on icon at bounding box center [681, 122] width 12 height 12
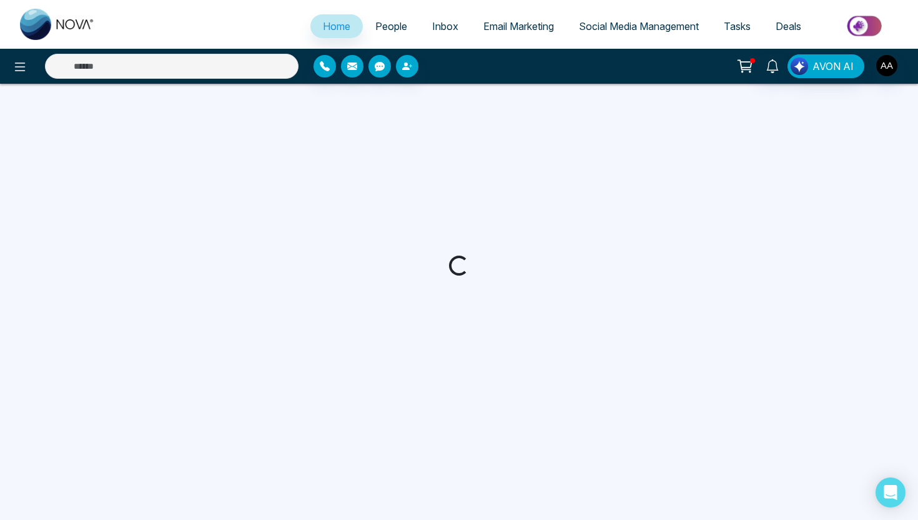
select select "*"
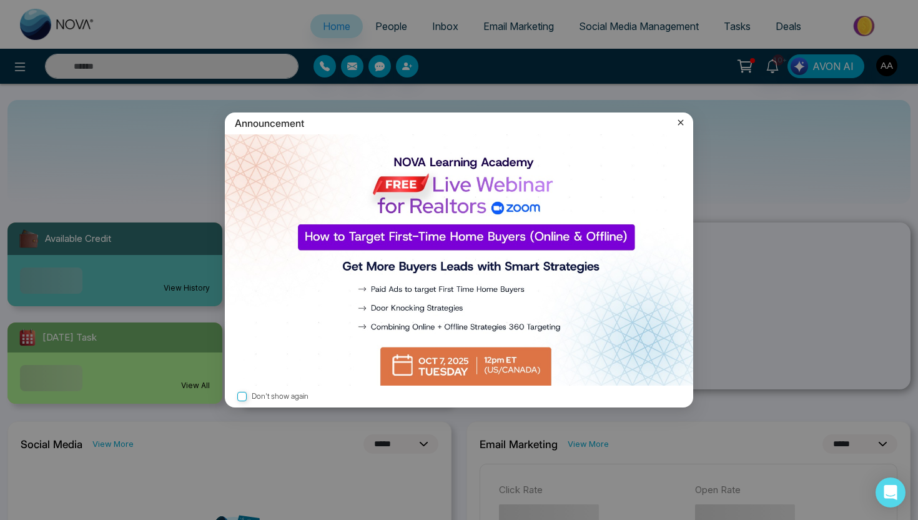
click at [680, 124] on icon at bounding box center [681, 122] width 12 height 12
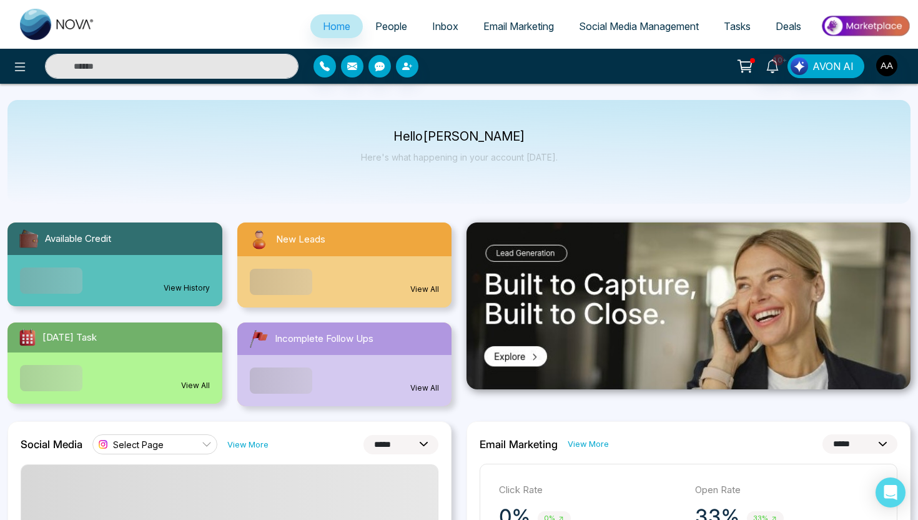
click at [375, 23] on span "People" at bounding box center [391, 26] width 32 height 12
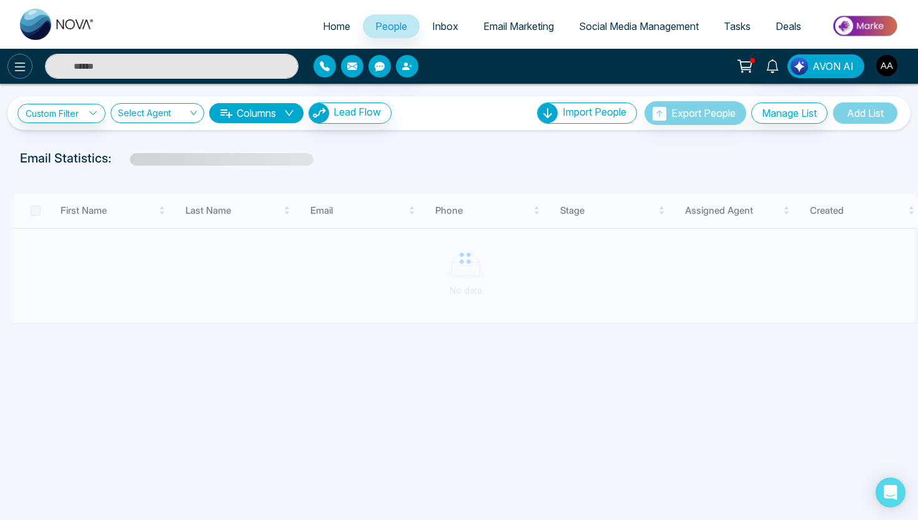
click at [12, 61] on icon at bounding box center [19, 66] width 15 height 15
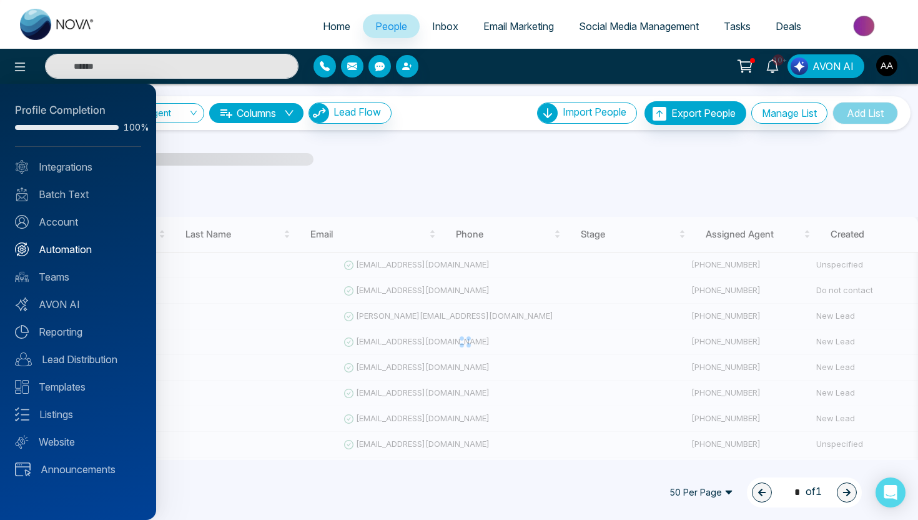
click at [92, 247] on link "Automation" at bounding box center [78, 249] width 126 height 15
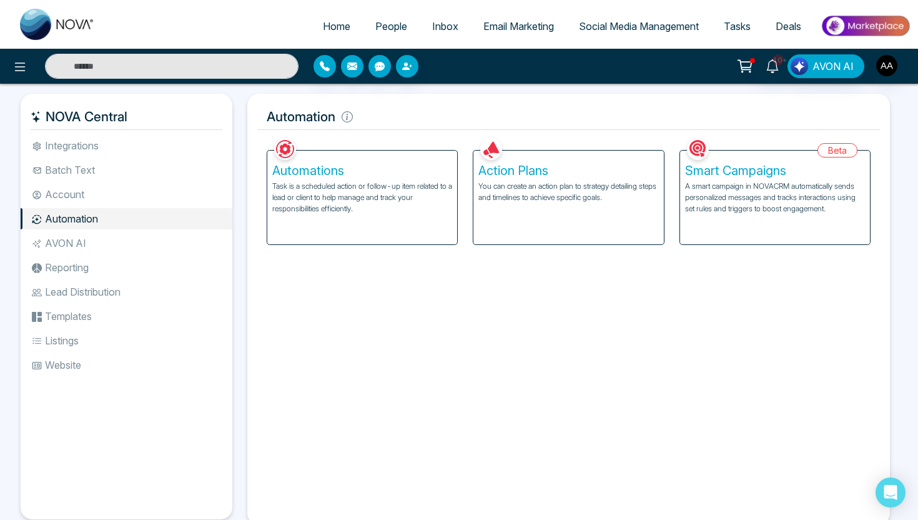
click at [533, 164] on h5 "Action Plans" at bounding box center [568, 170] width 180 height 15
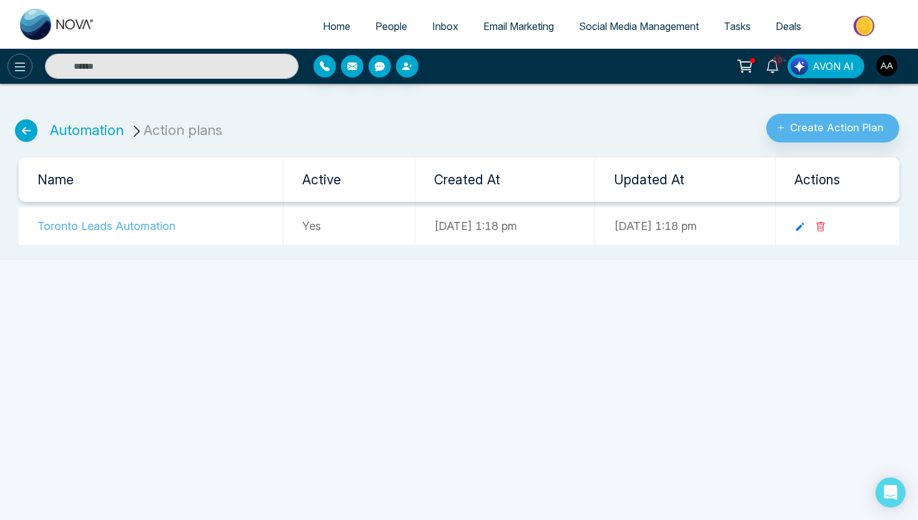
click at [7, 67] on button at bounding box center [19, 66] width 25 height 25
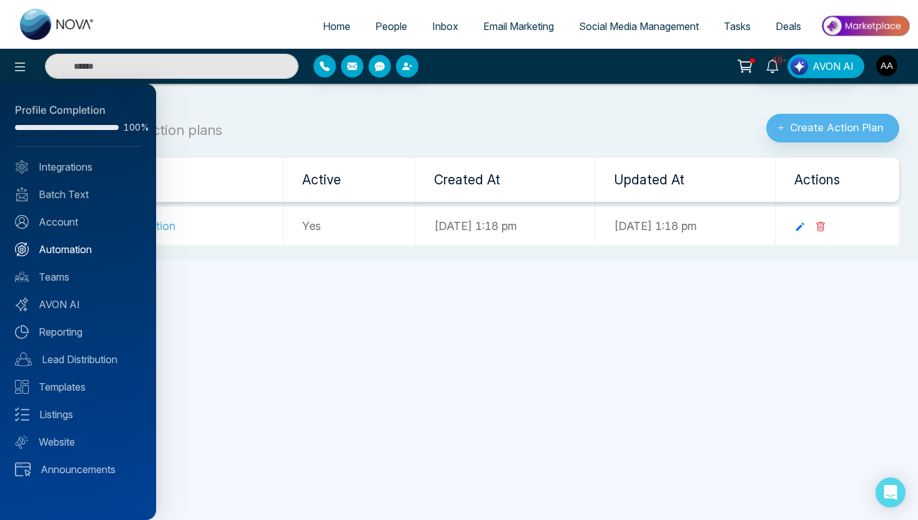
click at [85, 256] on link "Automation" at bounding box center [78, 249] width 126 height 15
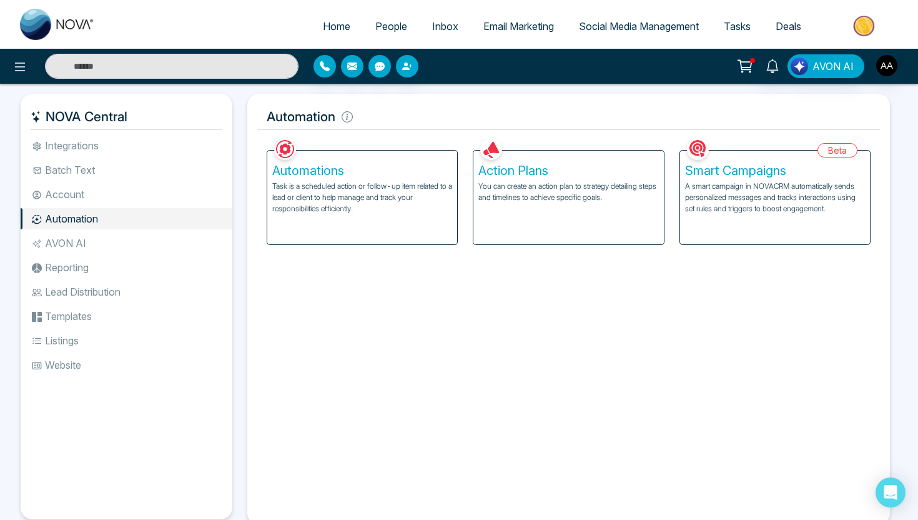
click at [347, 189] on p "Task is a scheduled action or follow-up item related to a lead or client to hel…" at bounding box center [362, 198] width 180 height 34
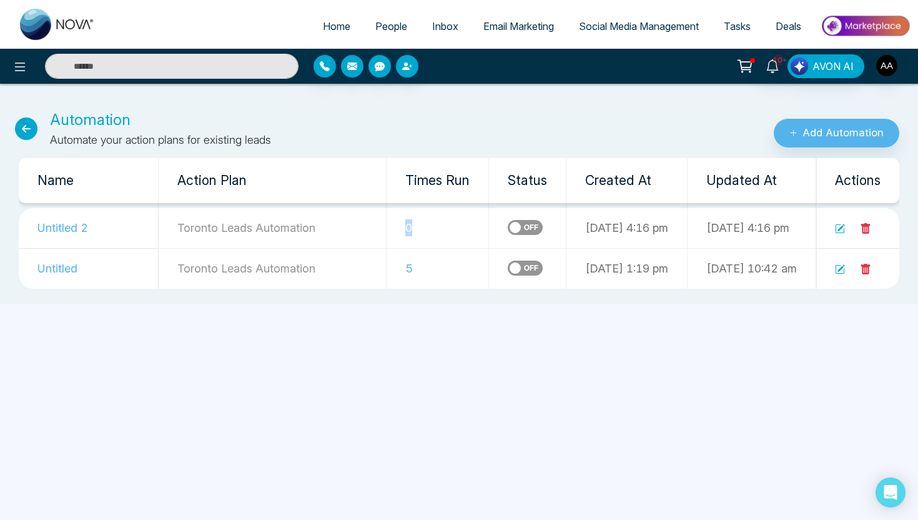
drag, startPoint x: 351, startPoint y: 224, endPoint x: 304, endPoint y: 226, distance: 47.5
click at [304, 226] on tr "Untitled 2 Toronto Leads Automation 0 06-10-2025 4:16 pm 06-10-2025 4:16 pm" at bounding box center [459, 228] width 881 height 41
click at [387, 262] on td "5" at bounding box center [438, 268] width 102 height 41
drag, startPoint x: 355, startPoint y: 265, endPoint x: 315, endPoint y: 270, distance: 40.4
click at [387, 270] on td "5" at bounding box center [438, 268] width 102 height 41
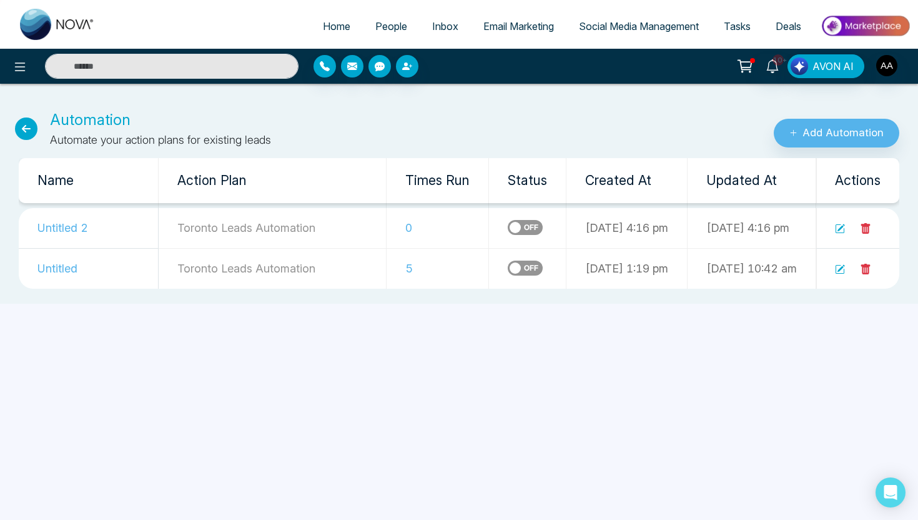
click at [387, 262] on td "5" at bounding box center [438, 268] width 102 height 41
click at [379, 24] on span "People" at bounding box center [391, 26] width 32 height 12
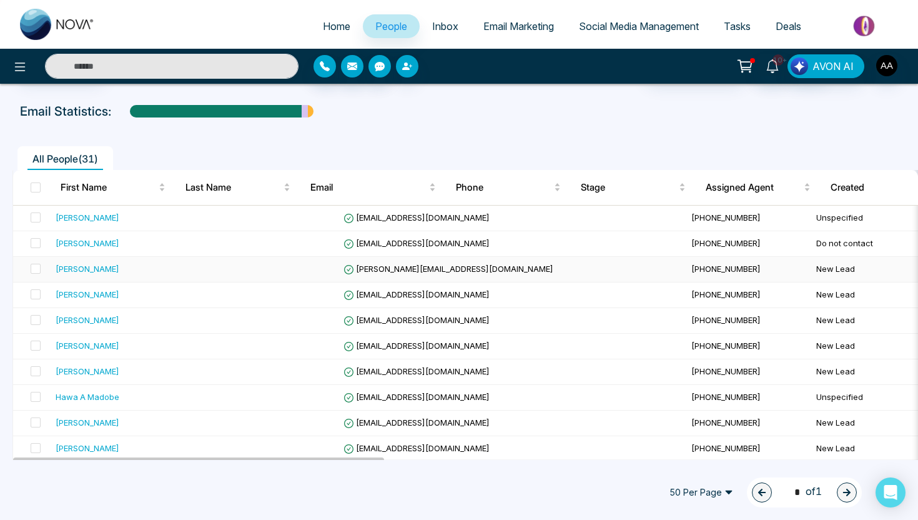
click at [100, 274] on div "[PERSON_NAME]" at bounding box center [88, 268] width 64 height 12
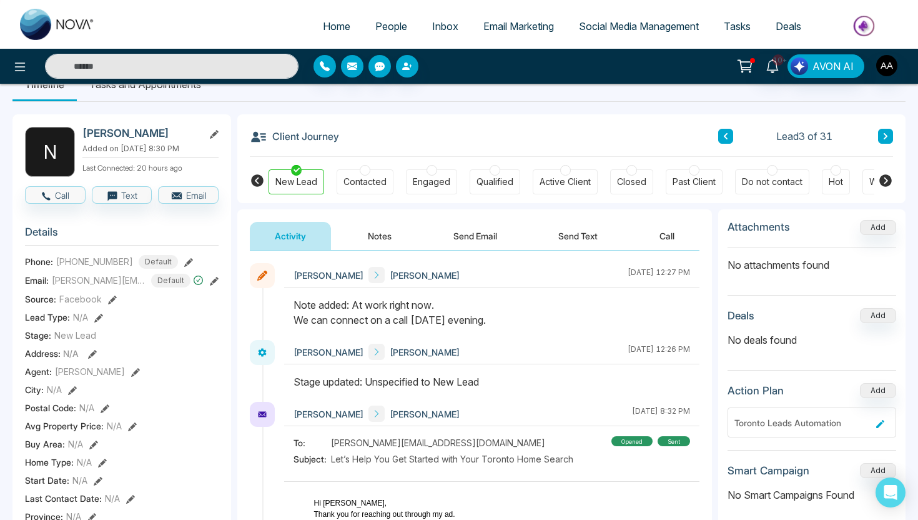
scroll to position [64, 0]
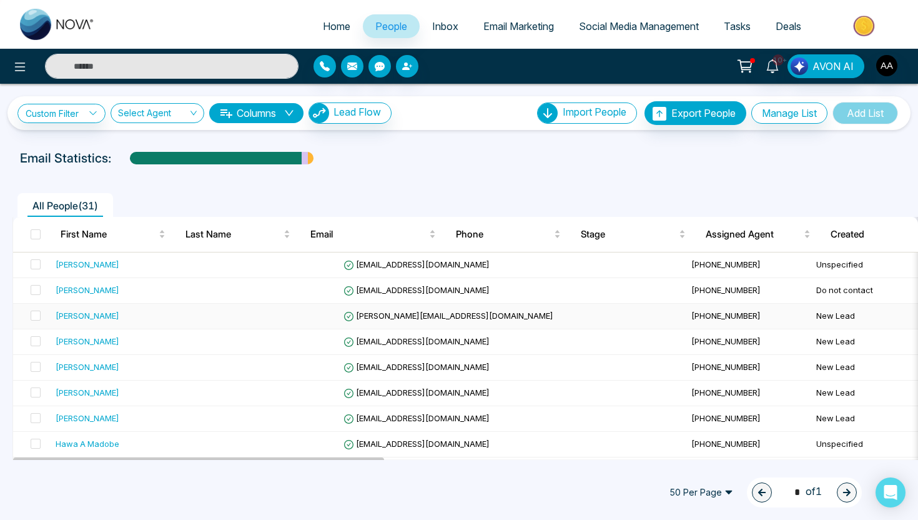
click at [85, 313] on div "[PERSON_NAME]" at bounding box center [88, 315] width 64 height 12
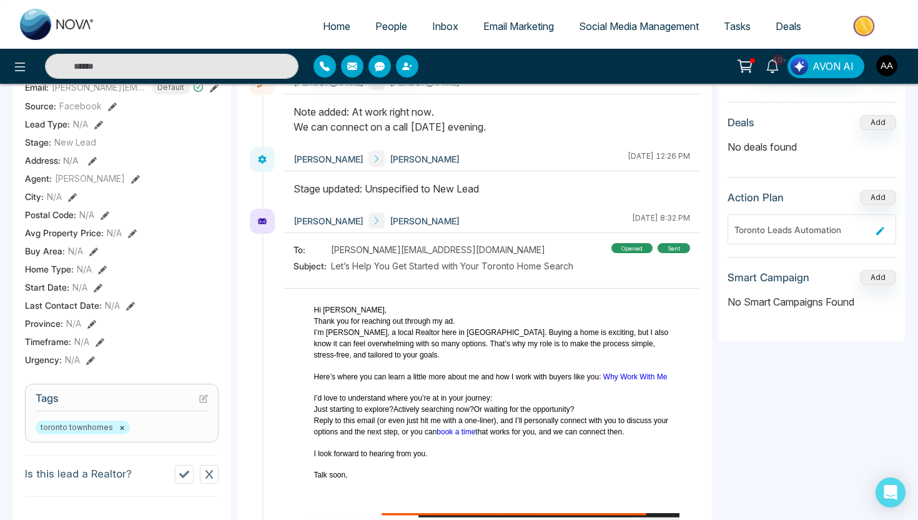
scroll to position [252, 0]
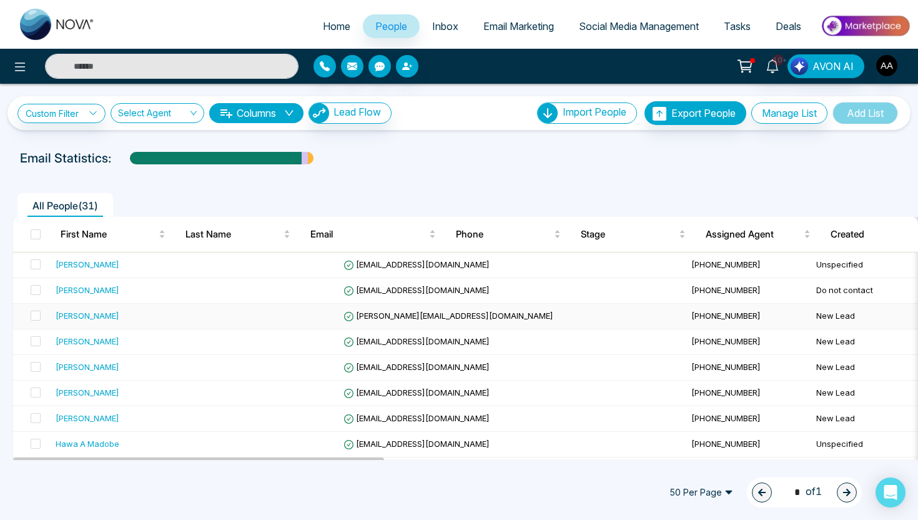
scroll to position [39, 0]
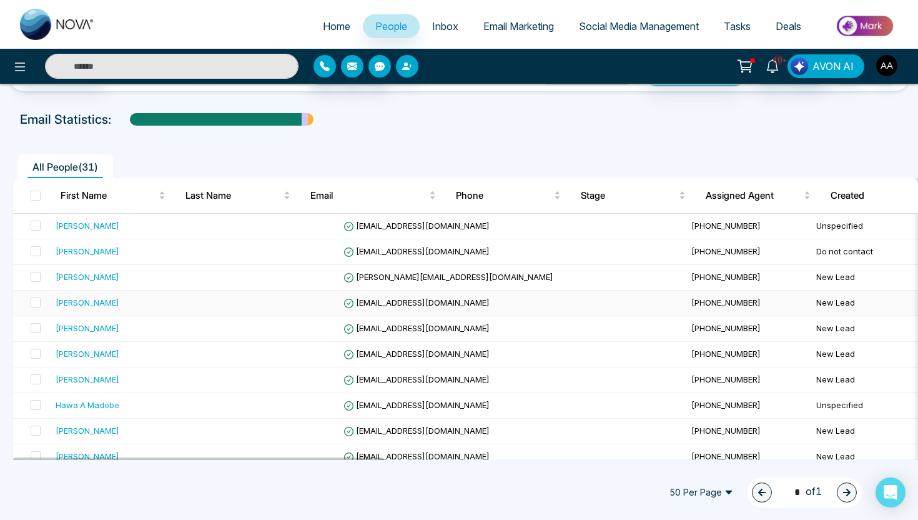
click at [89, 305] on div "[PERSON_NAME]" at bounding box center [88, 302] width 64 height 12
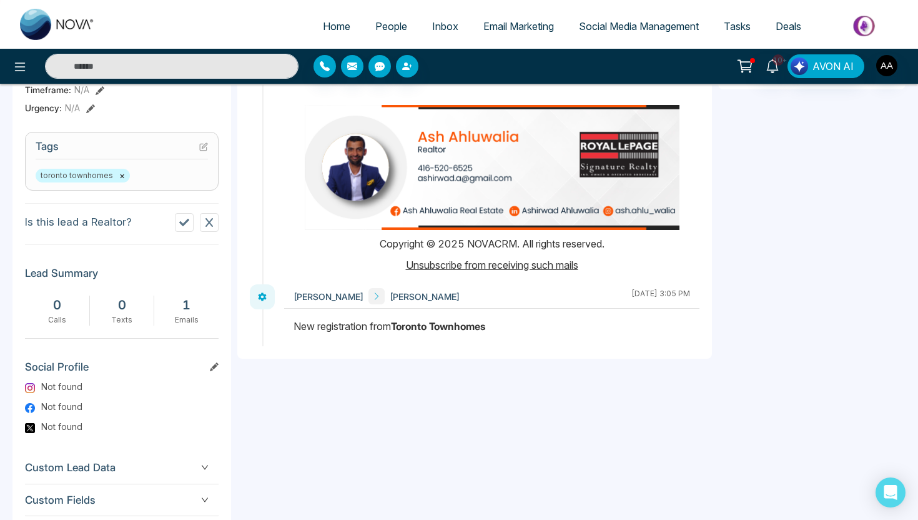
scroll to position [547, 0]
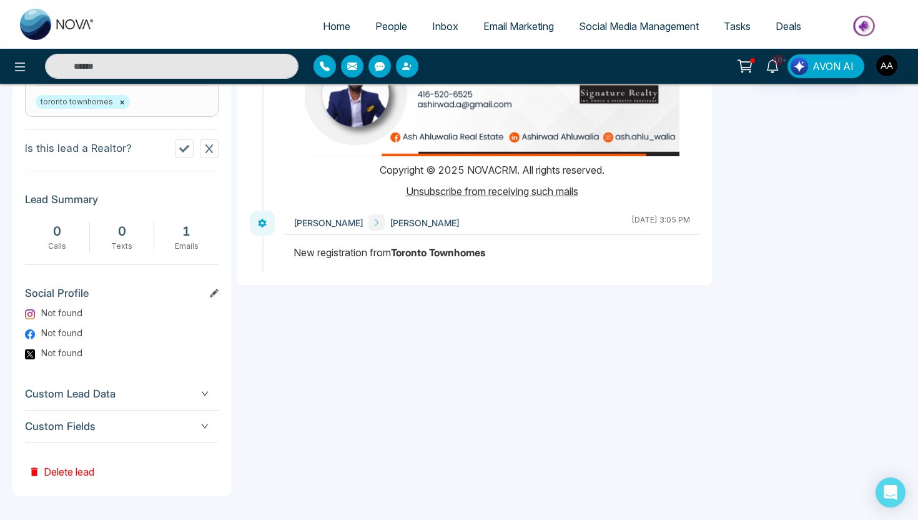
click at [131, 238] on div "0" at bounding box center [122, 231] width 52 height 19
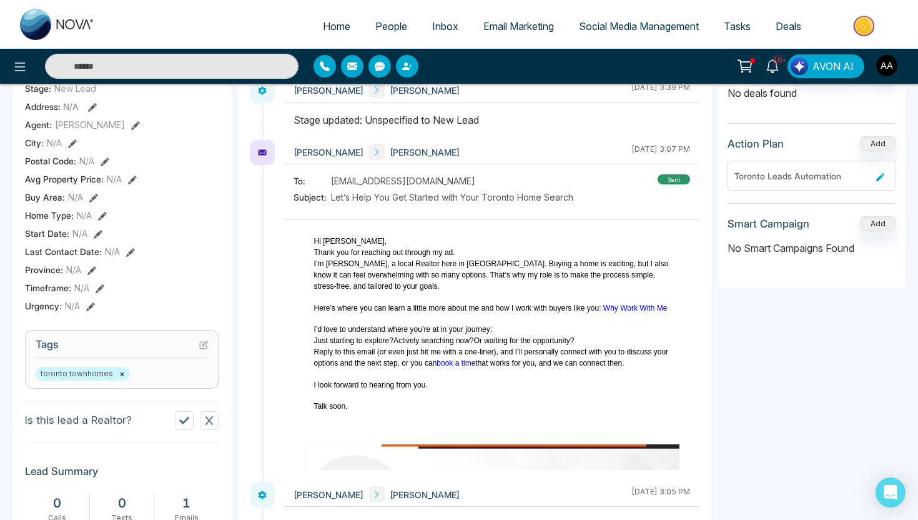
scroll to position [274, 0]
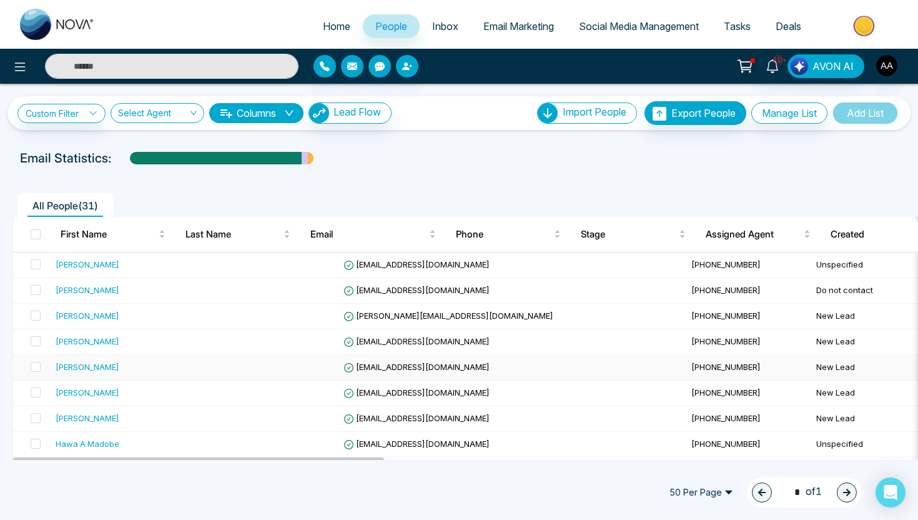
click at [98, 364] on div "[PERSON_NAME]" at bounding box center [88, 366] width 64 height 12
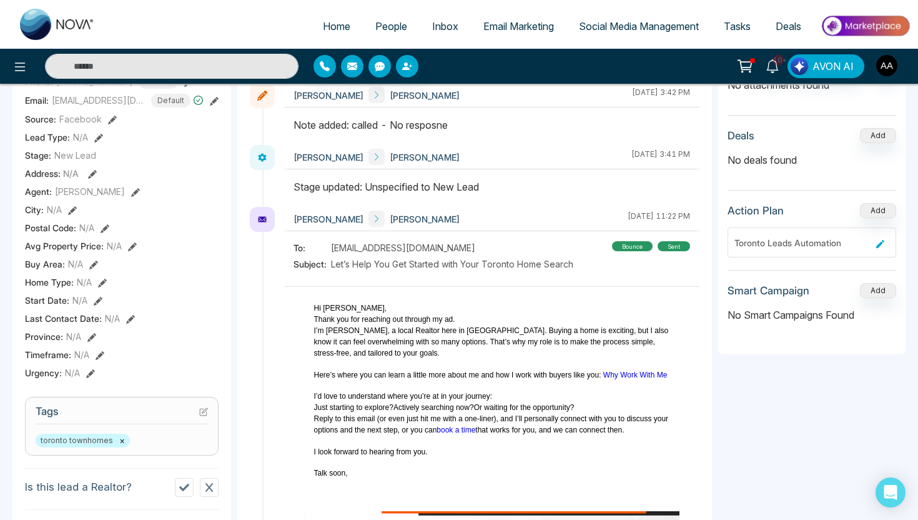
scroll to position [208, 0]
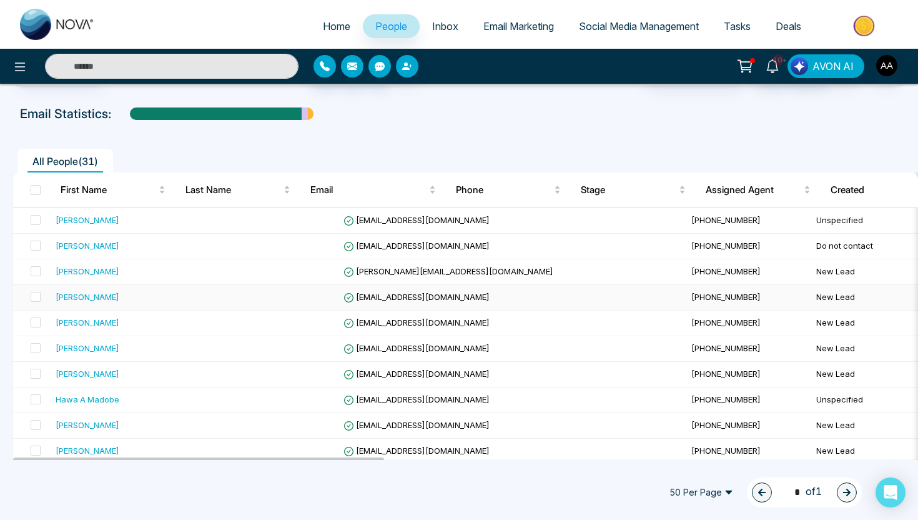
scroll to position [45, 0]
click at [107, 345] on div "[PERSON_NAME]" at bounding box center [88, 347] width 64 height 12
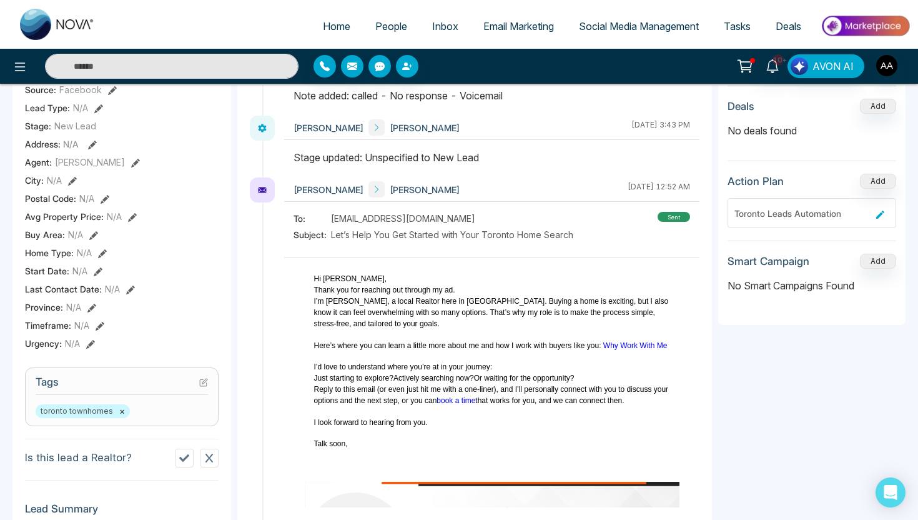
scroll to position [242, 0]
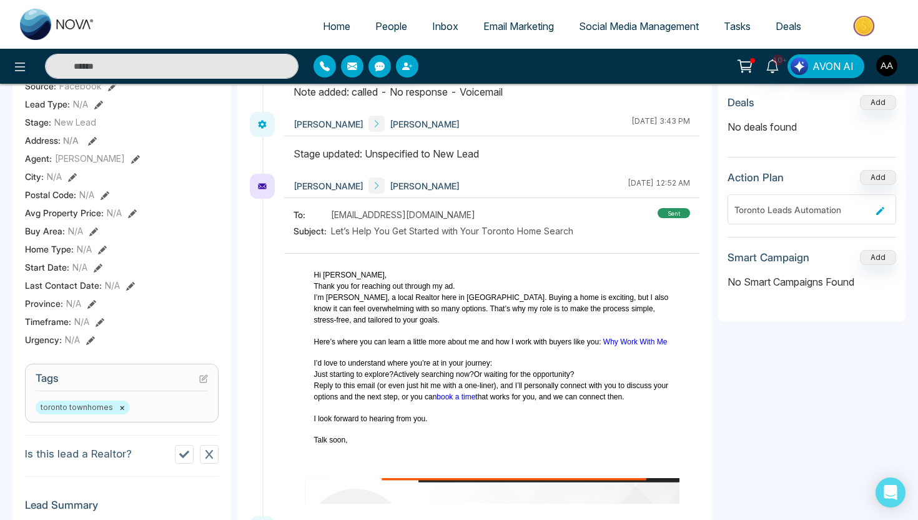
click at [884, 59] on img "button" at bounding box center [886, 65] width 21 height 21
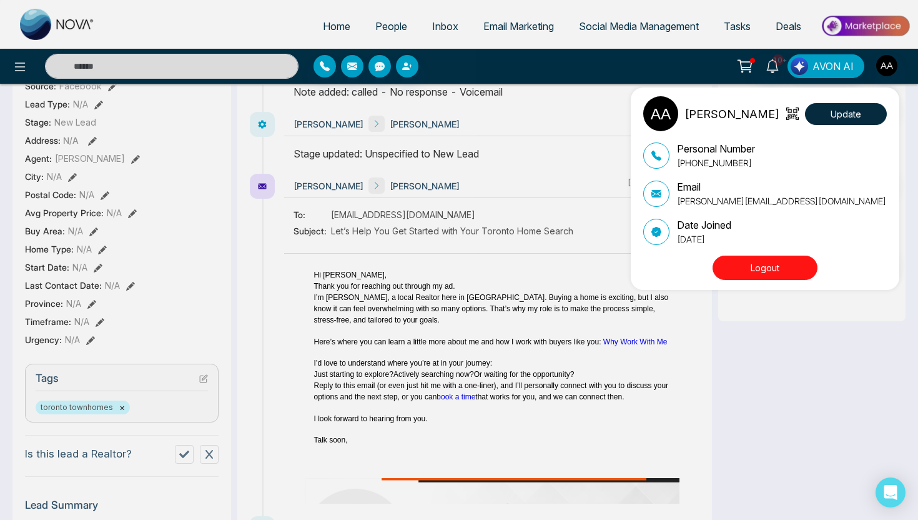
click at [888, 66] on div "Ash Ahluwalia Update Personal Number +14165206525 Email ashirwad.a@gmail.com Da…" at bounding box center [459, 260] width 918 height 520
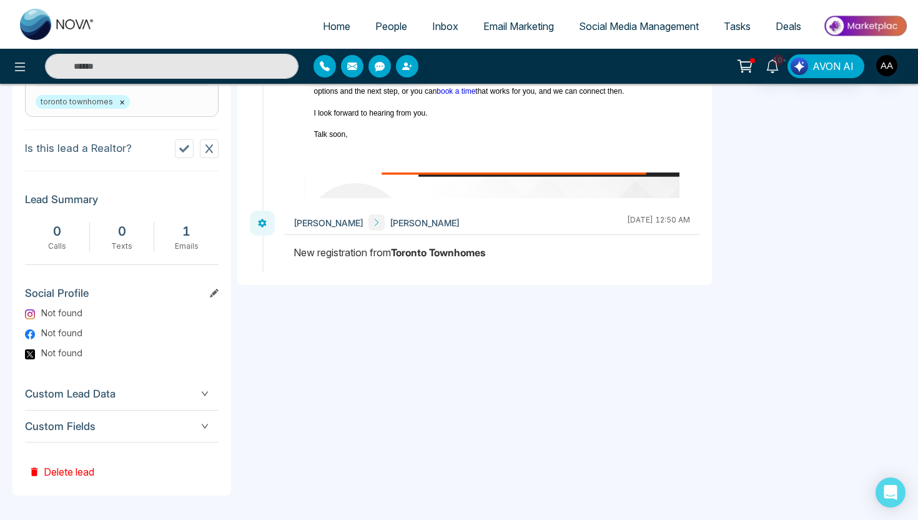
scroll to position [0, 0]
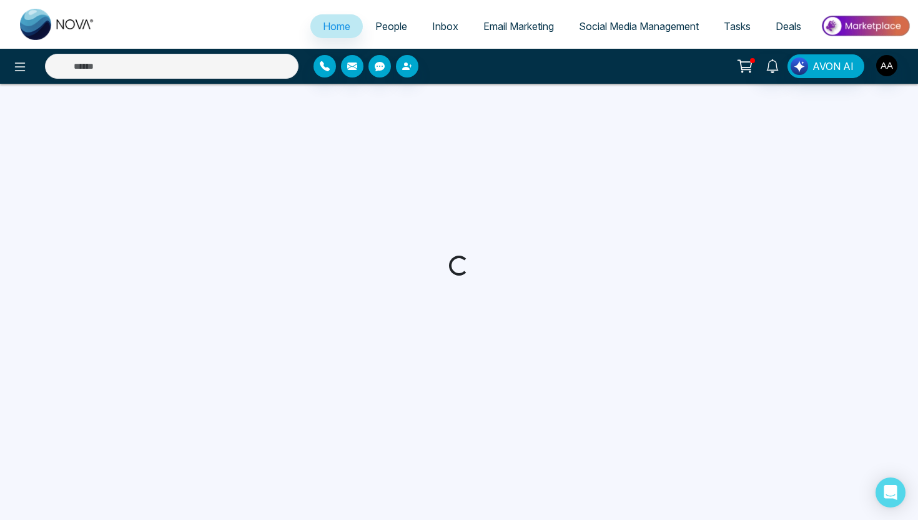
select select "*"
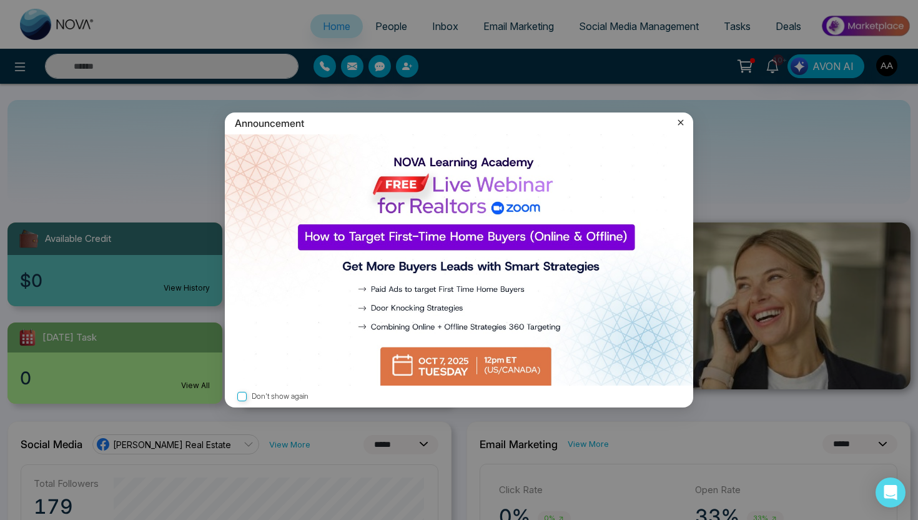
click at [682, 121] on icon at bounding box center [681, 123] width 6 height 6
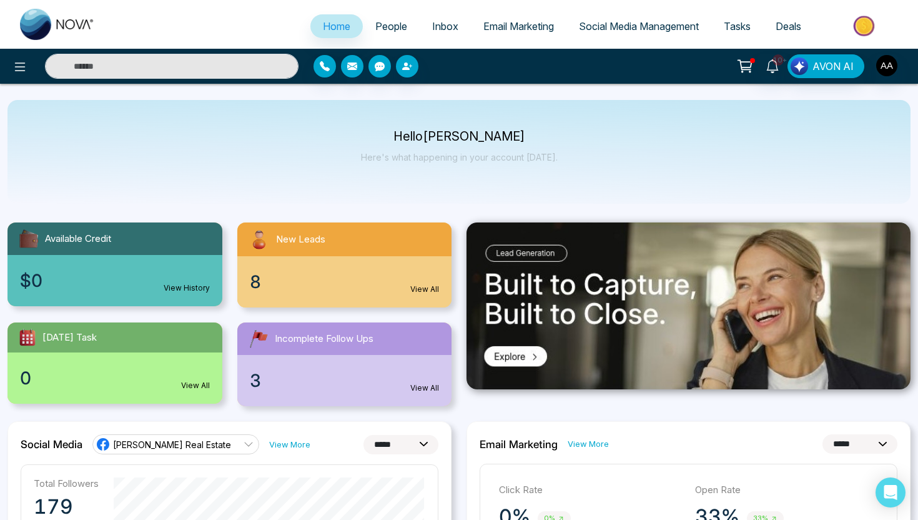
click at [386, 30] on span "People" at bounding box center [391, 26] width 32 height 12
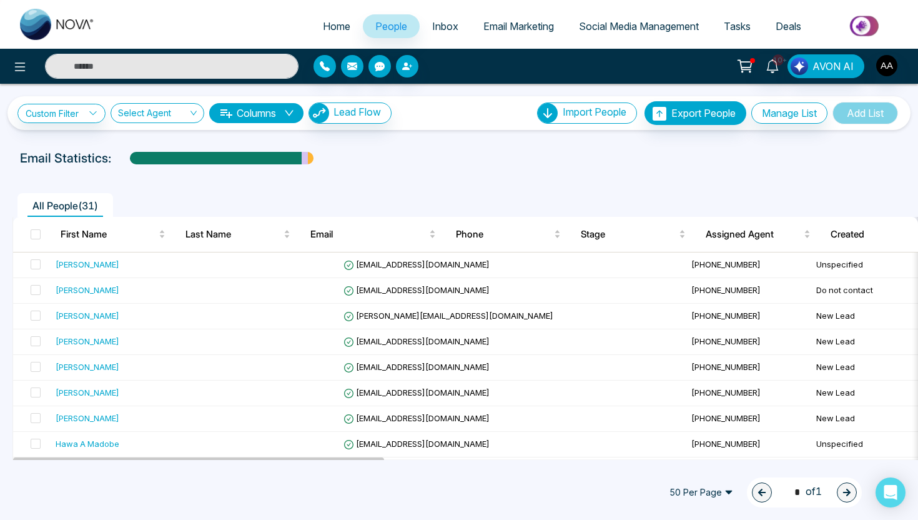
click at [605, 24] on span "Social Media Management" at bounding box center [639, 26] width 120 height 12
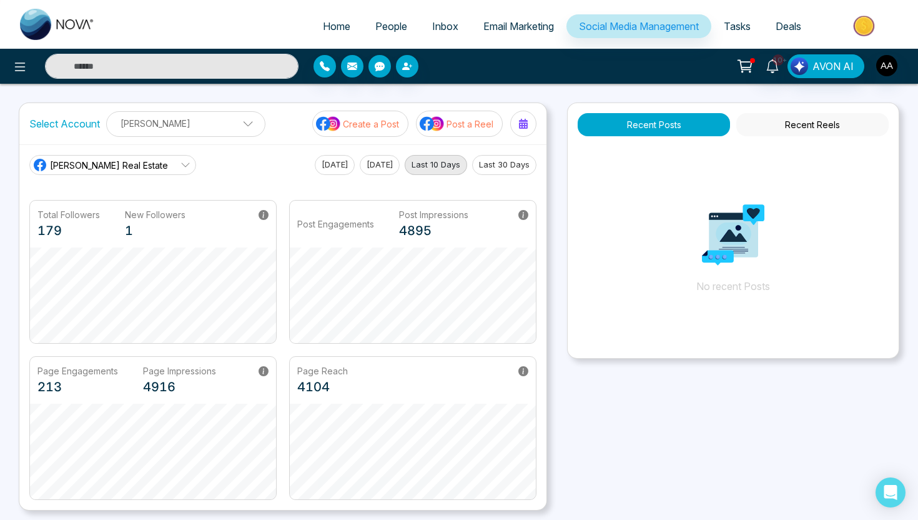
click at [388, 27] on span "People" at bounding box center [391, 26] width 32 height 12
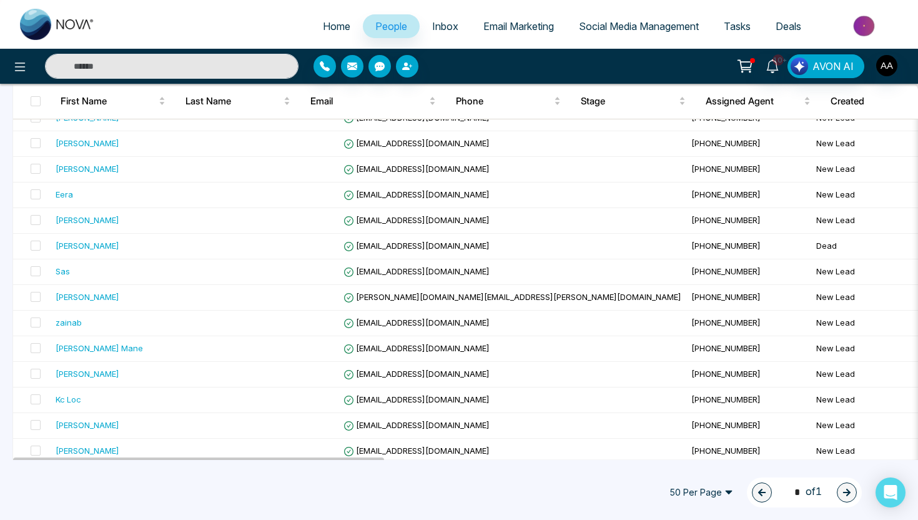
scroll to position [590, 0]
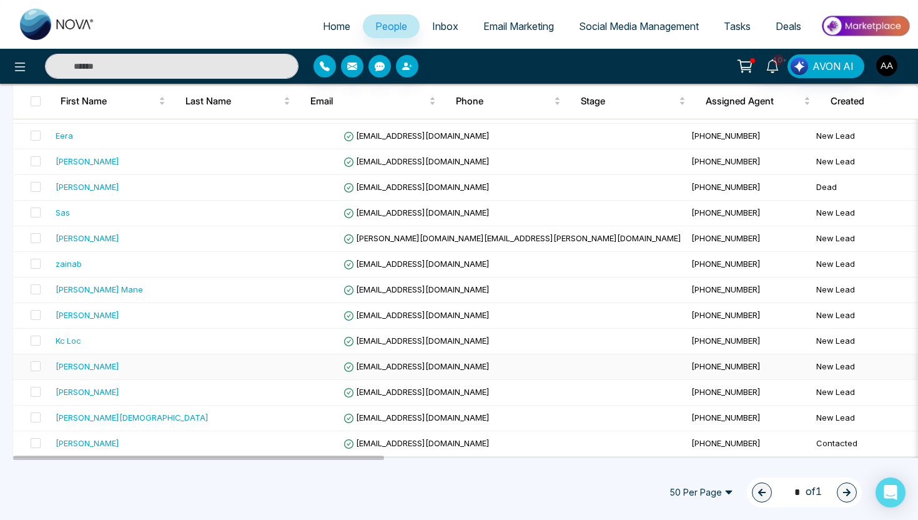
click at [91, 362] on div "[PERSON_NAME]" at bounding box center [88, 366] width 64 height 12
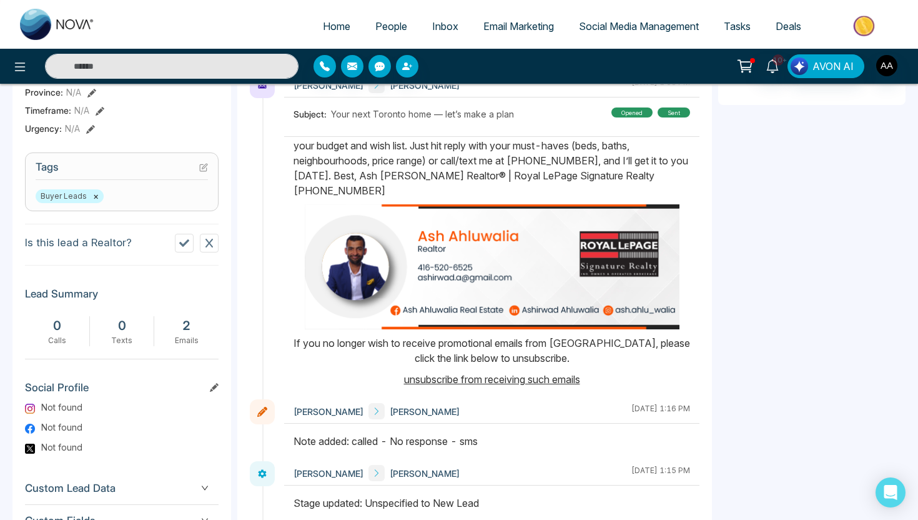
scroll to position [555, 0]
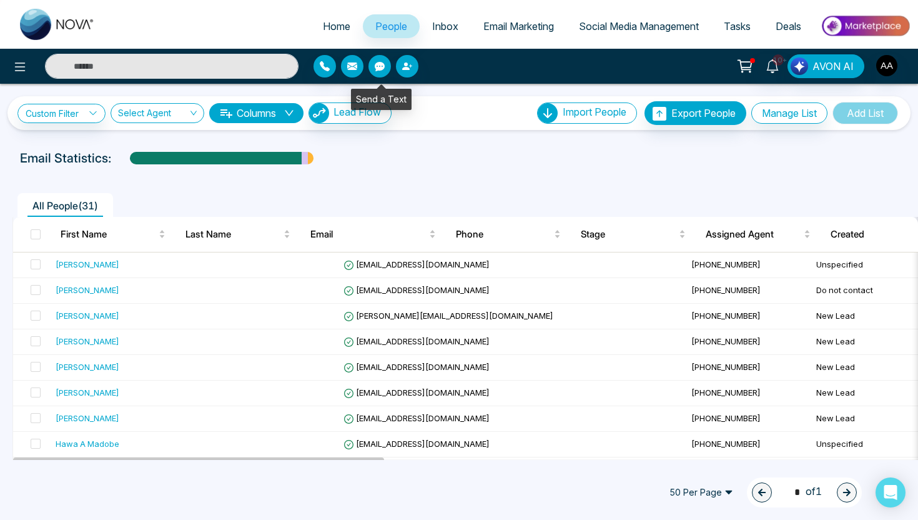
click at [382, 68] on icon "button" at bounding box center [380, 66] width 10 height 9
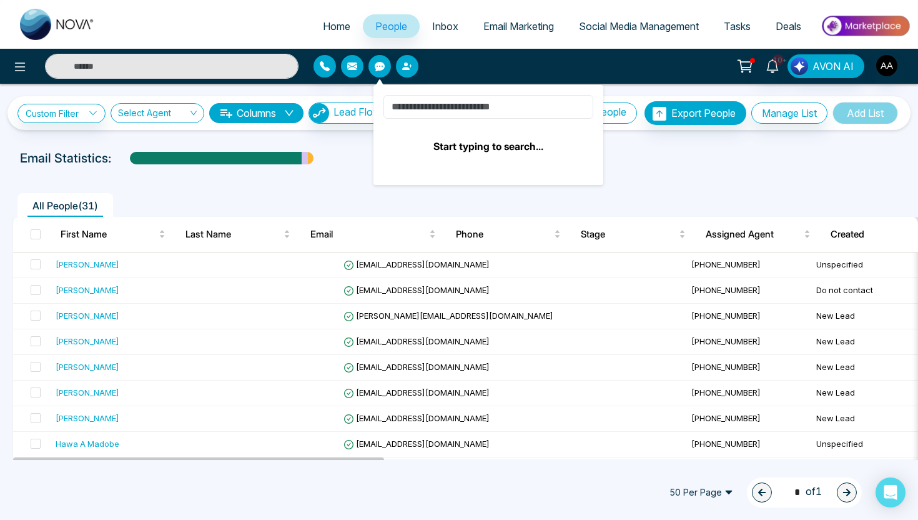
click at [450, 116] on input at bounding box center [489, 107] width 210 height 24
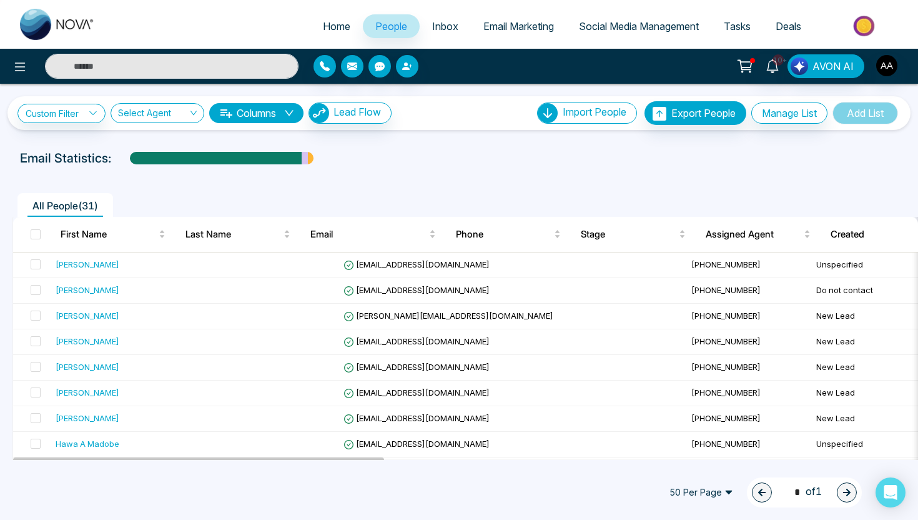
click at [646, 193] on ul "All People ( 31 )" at bounding box center [430, 205] width 837 height 24
click at [17, 61] on icon at bounding box center [19, 66] width 15 height 15
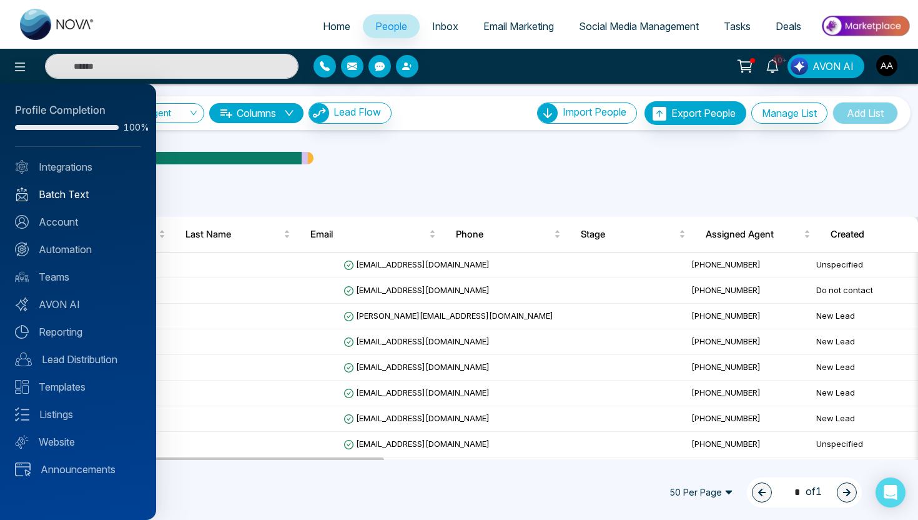
click at [88, 189] on link "Batch Text" at bounding box center [78, 194] width 126 height 15
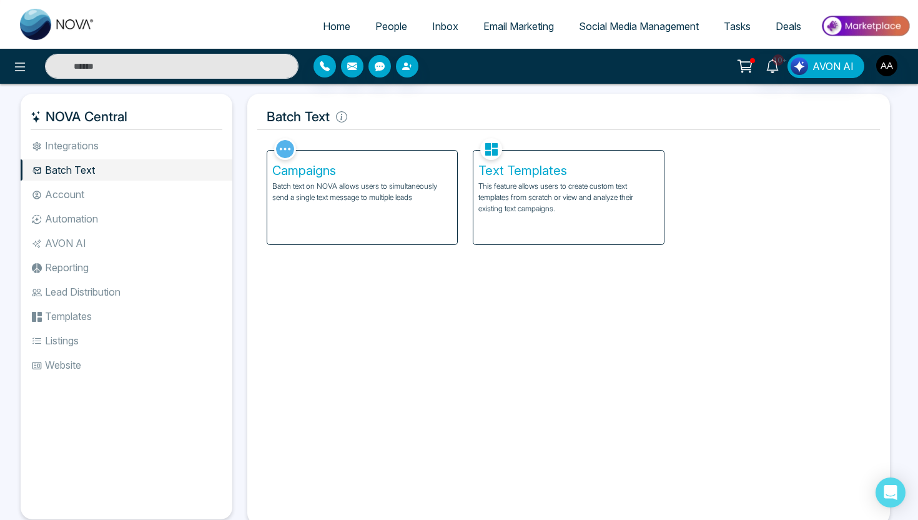
click at [529, 228] on div "Text Templates This feature allows users to create custom text templates from s…" at bounding box center [568, 198] width 190 height 94
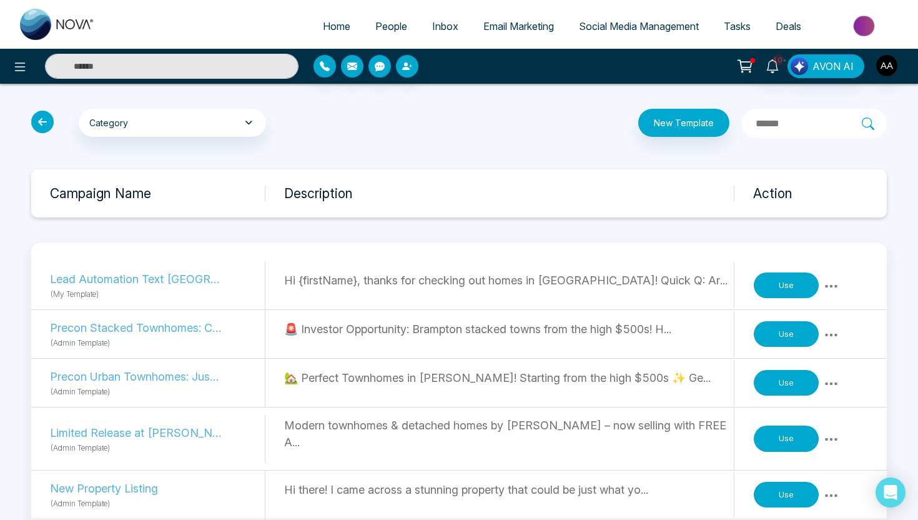
click at [48, 124] on icon at bounding box center [42, 122] width 22 height 22
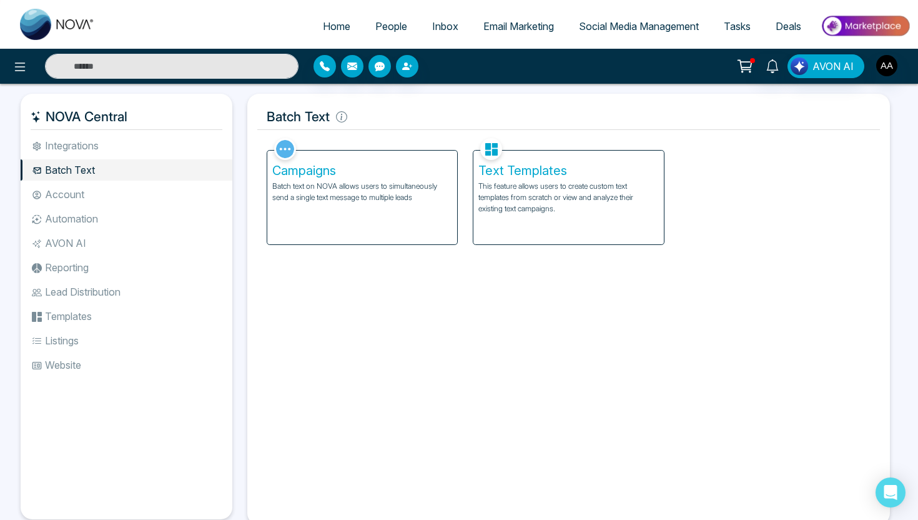
click at [315, 232] on div "Campaigns Batch text on NOVA allows users to simultaneously send a single text …" at bounding box center [362, 198] width 190 height 94
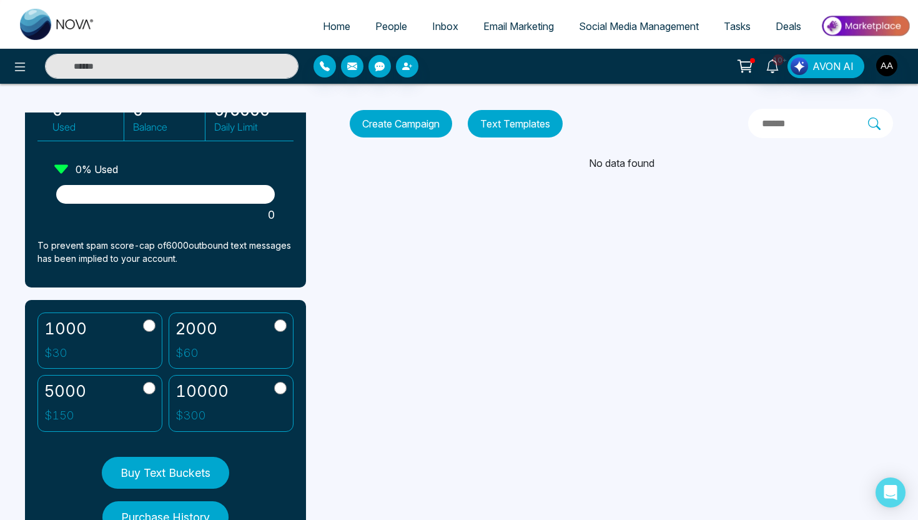
scroll to position [177, 0]
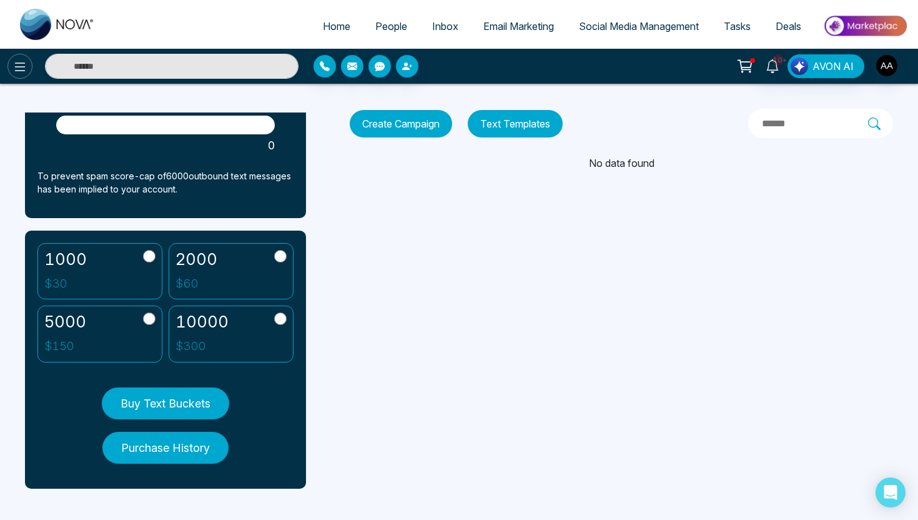
click at [28, 71] on button at bounding box center [19, 66] width 25 height 25
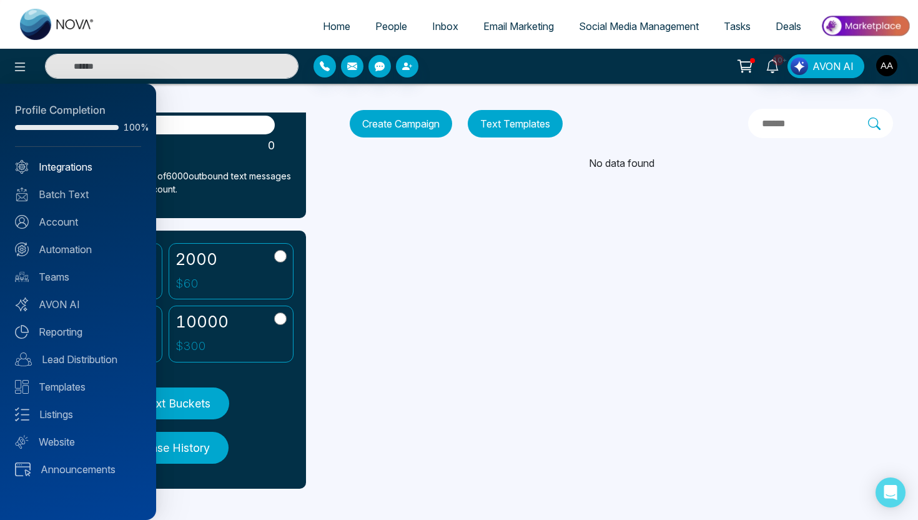
click at [64, 167] on link "Integrations" at bounding box center [78, 166] width 126 height 15
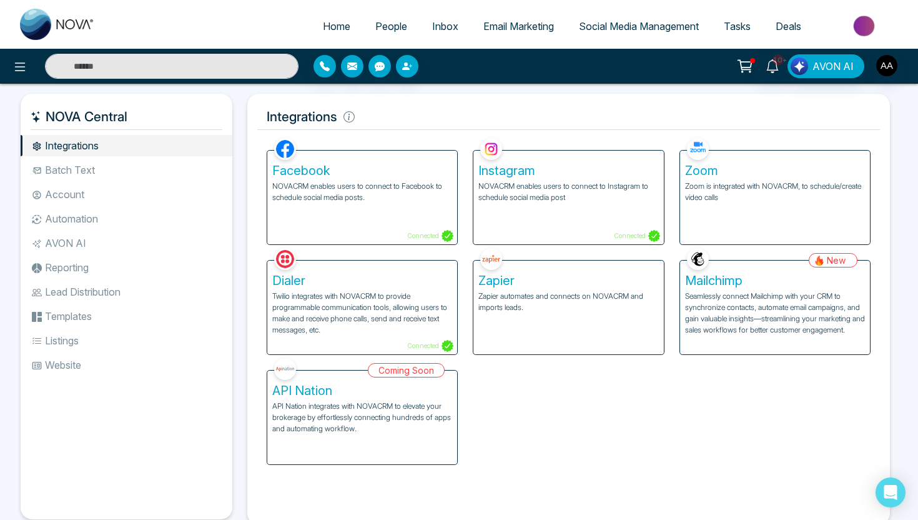
click at [119, 224] on li "Automation" at bounding box center [127, 218] width 212 height 21
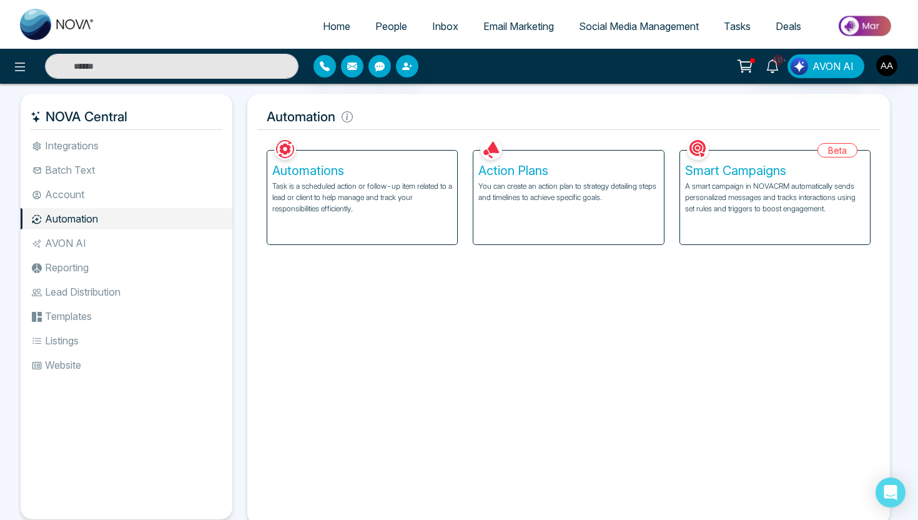
click at [575, 204] on div "Action Plans You can create an action plan to strategy detailing steps and time…" at bounding box center [568, 198] width 190 height 94
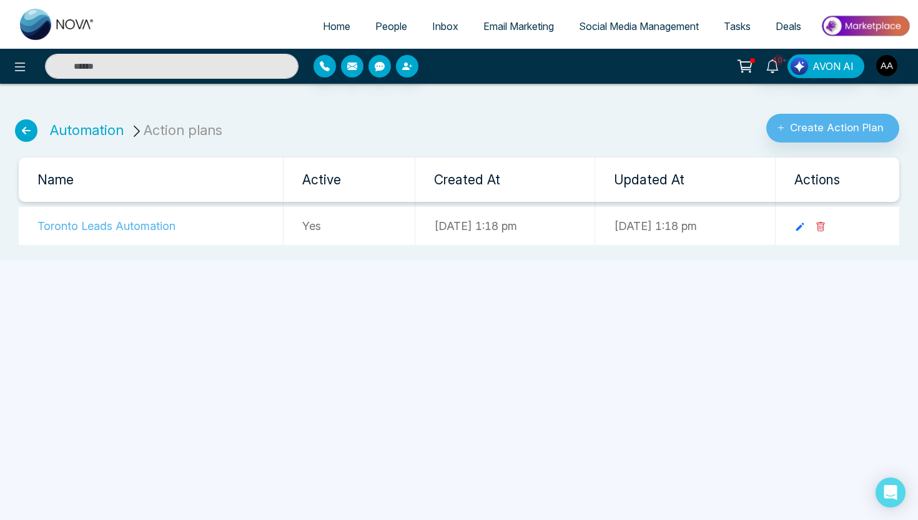
click at [25, 131] on icon at bounding box center [26, 130] width 22 height 22
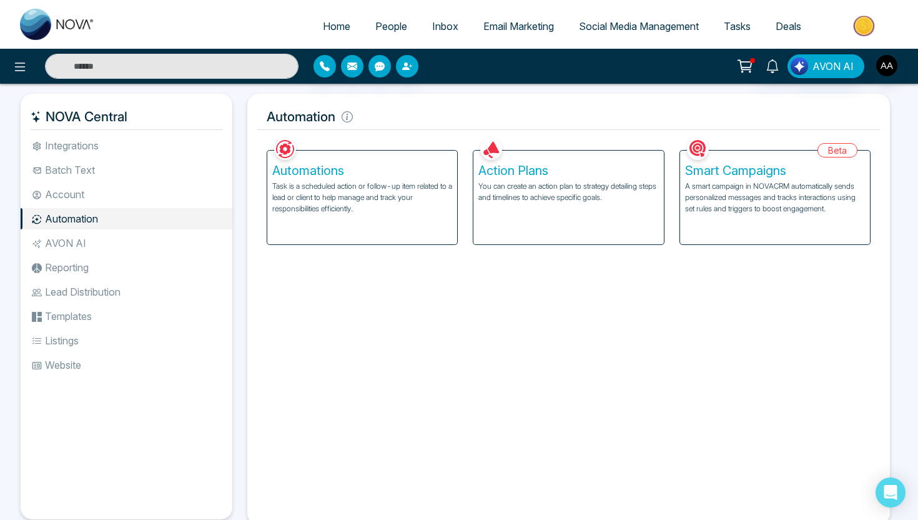
click at [350, 224] on div "Automations Task is a scheduled action or follow-up item related to a lead or c…" at bounding box center [362, 198] width 190 height 94
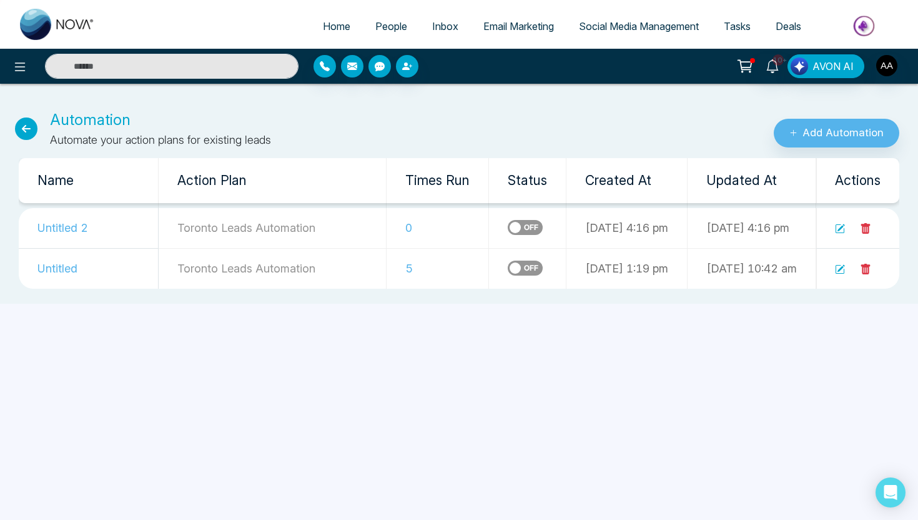
click at [838, 270] on icon at bounding box center [840, 269] width 10 height 10
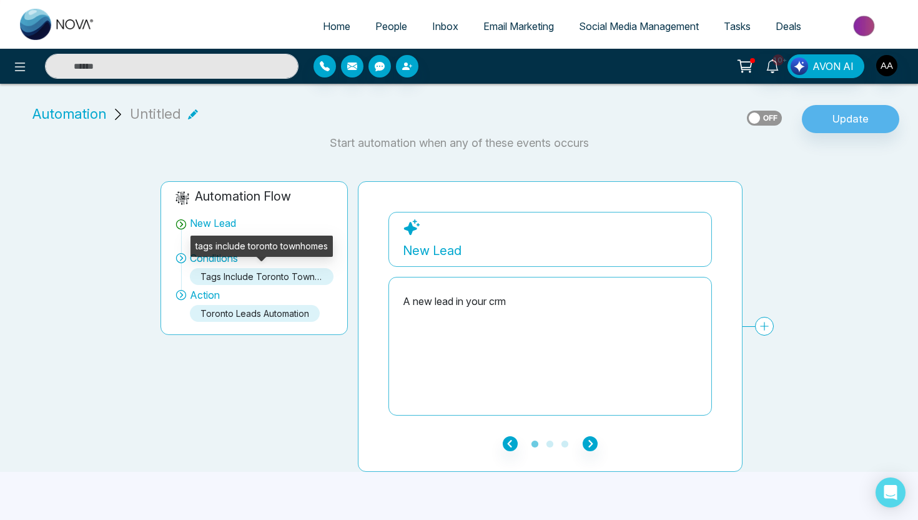
click at [267, 280] on div "tags include toronto townhomes" at bounding box center [262, 276] width 144 height 17
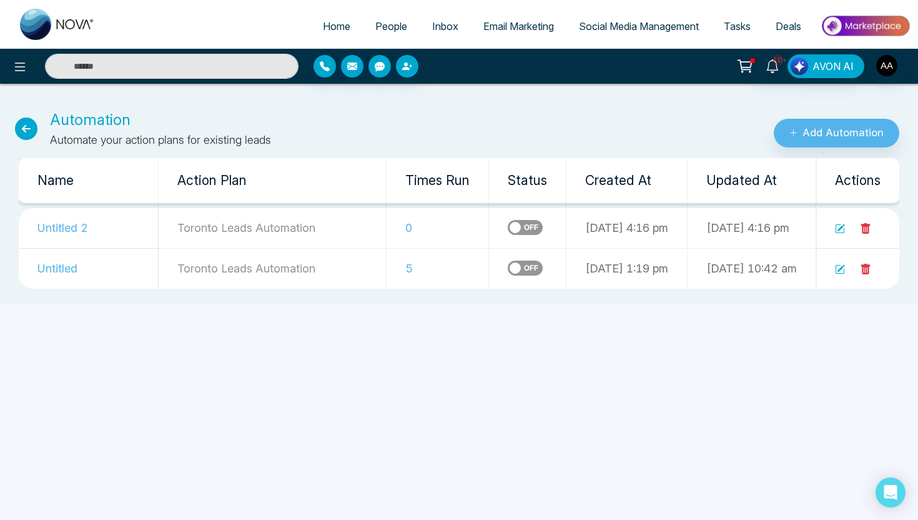
click at [843, 230] on icon at bounding box center [840, 229] width 10 height 10
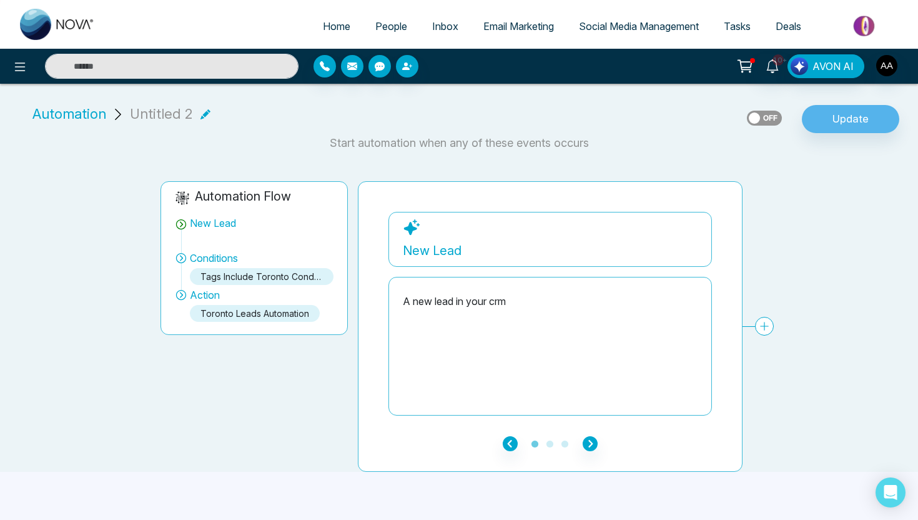
click at [277, 272] on div "tags include Toronto Condos" at bounding box center [262, 276] width 144 height 17
click at [592, 439] on icon "button" at bounding box center [590, 443] width 15 height 15
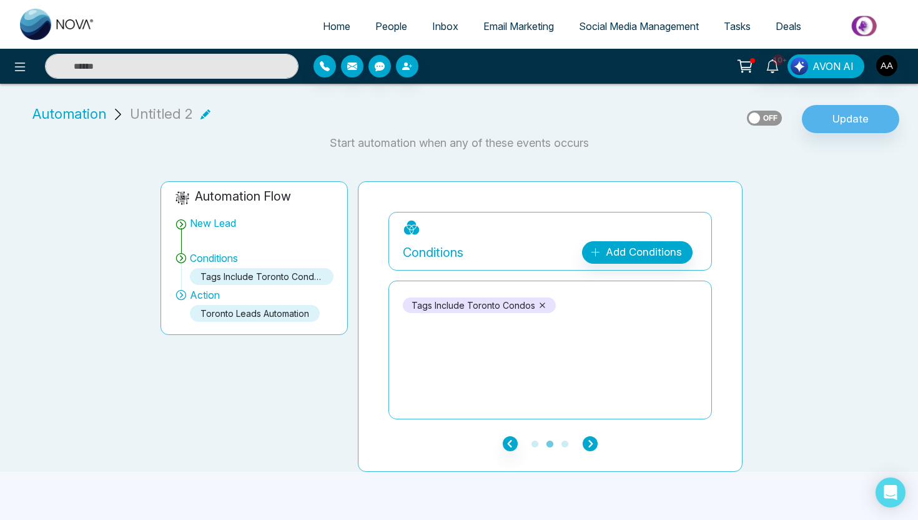
click at [592, 439] on icon "button" at bounding box center [590, 443] width 15 height 15
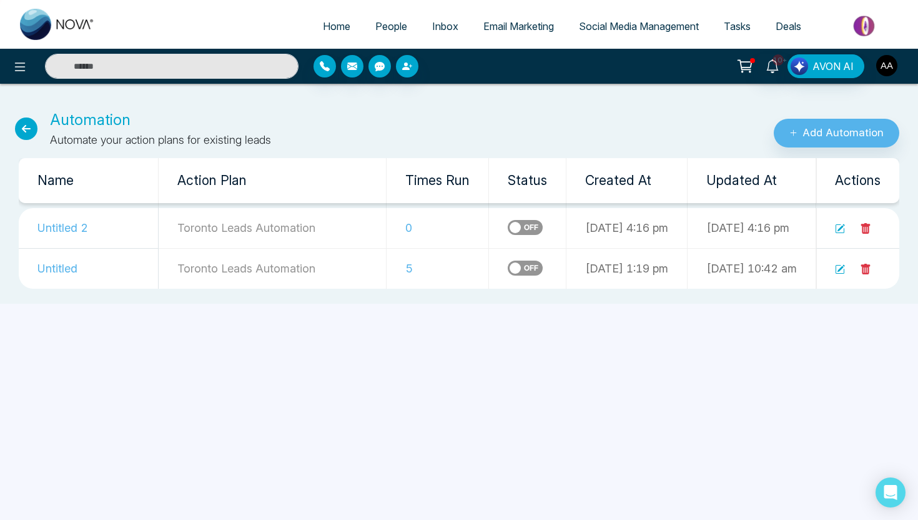
click at [889, 69] on img "button" at bounding box center [886, 65] width 21 height 21
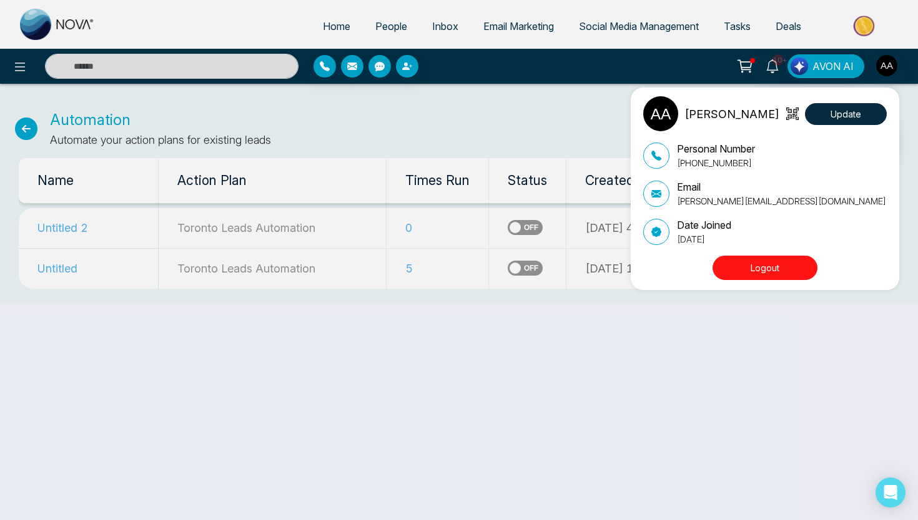
click at [638, 405] on div "Ash Ahluwalia Update Personal Number +14165206525 Email ashirwad.a@gmail.com Da…" at bounding box center [459, 260] width 918 height 520
